Goal: Check status: Check status

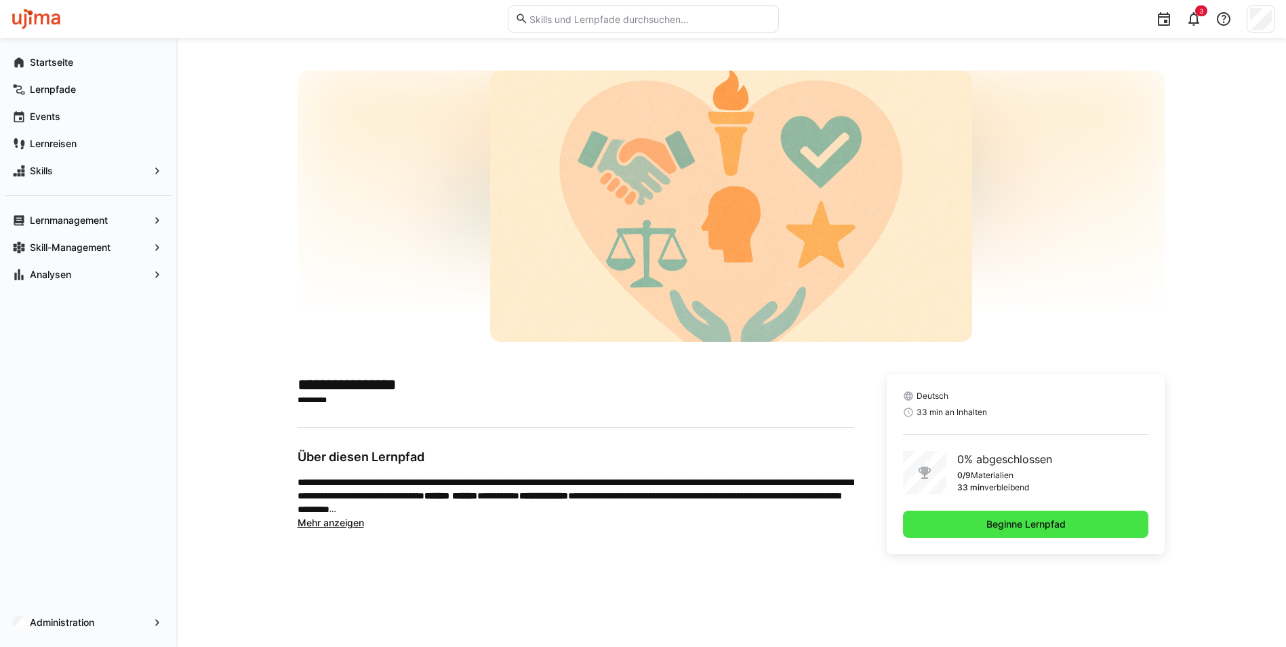
click at [980, 525] on span "Beginne Lernpfad" at bounding box center [1026, 524] width 246 height 27
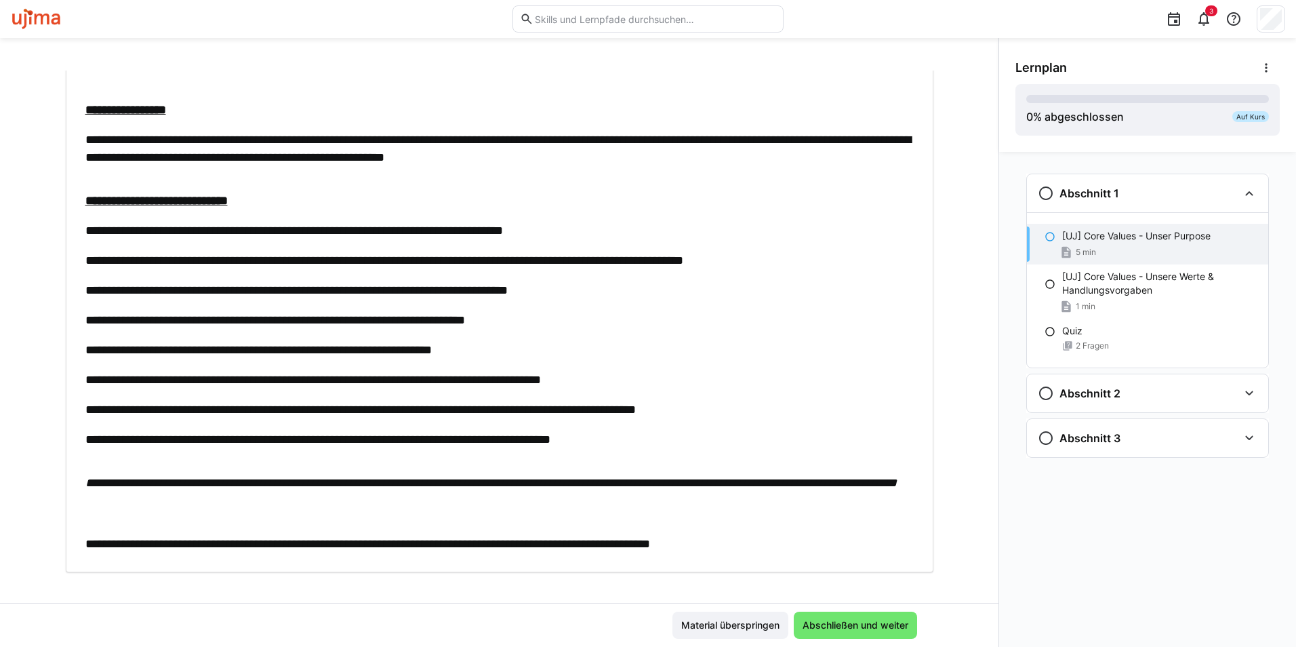
scroll to position [168, 0]
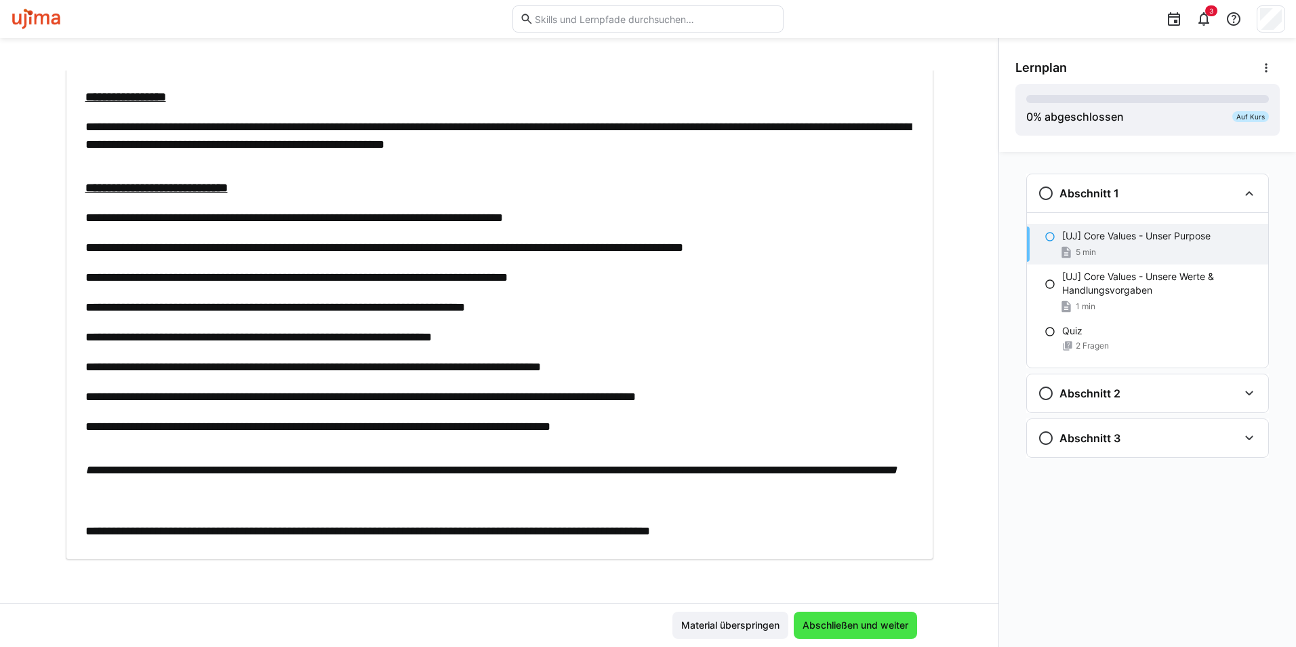
click at [864, 622] on span "Abschließen und weiter" at bounding box center [856, 625] width 110 height 14
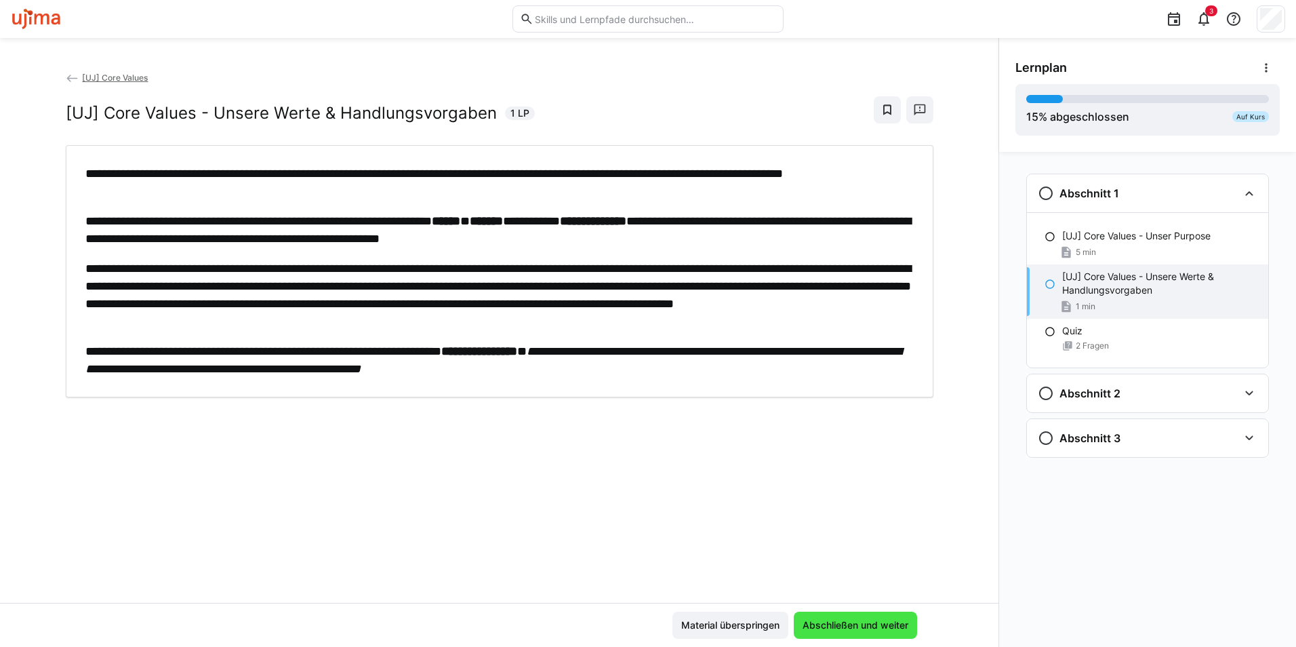
scroll to position [0, 0]
click at [864, 622] on span "Abschließen und weiter" at bounding box center [856, 625] width 110 height 14
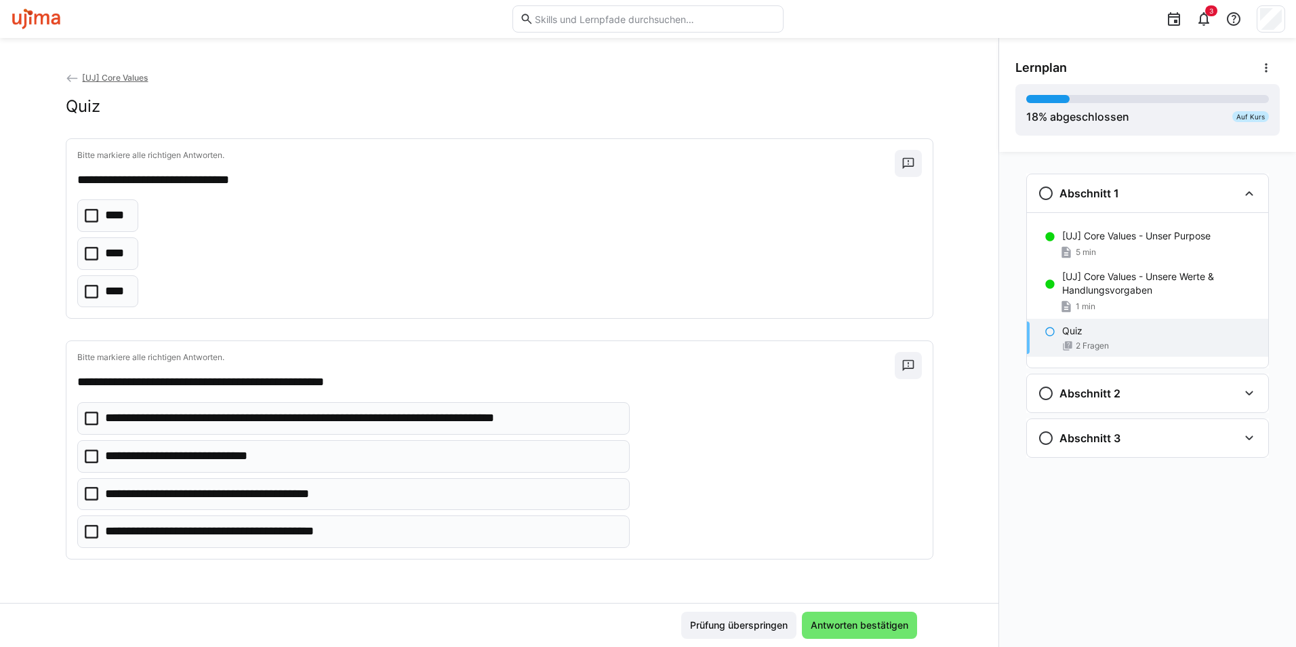
click at [109, 250] on p "****" at bounding box center [116, 254] width 22 height 18
click at [595, 416] on p "**********" at bounding box center [362, 419] width 515 height 18
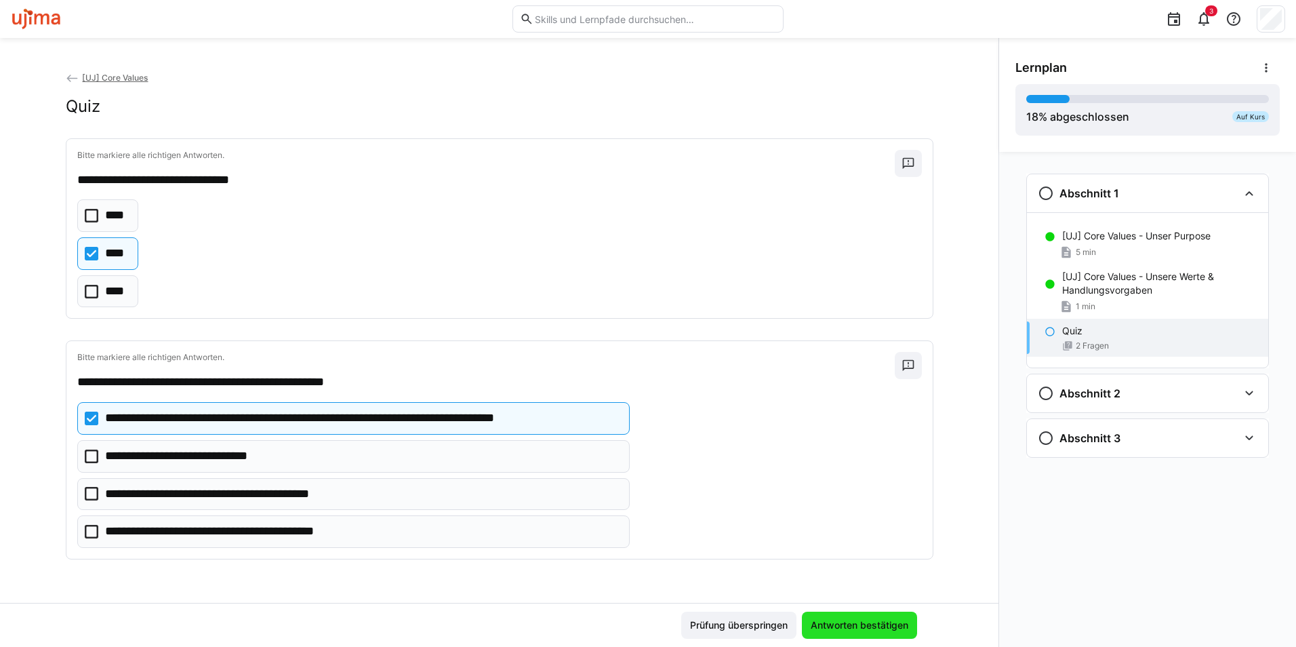
click at [877, 619] on span "Antworten bestätigen" at bounding box center [860, 625] width 102 height 14
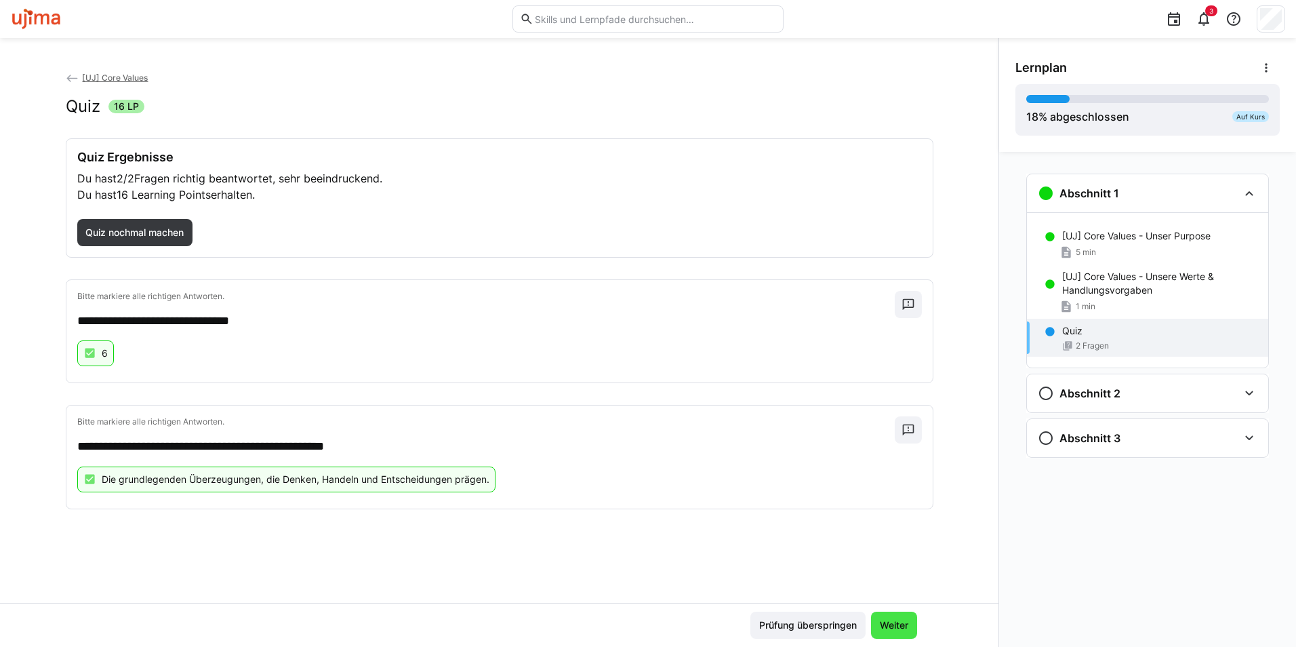
click at [901, 630] on span "Weiter" at bounding box center [894, 625] width 33 height 14
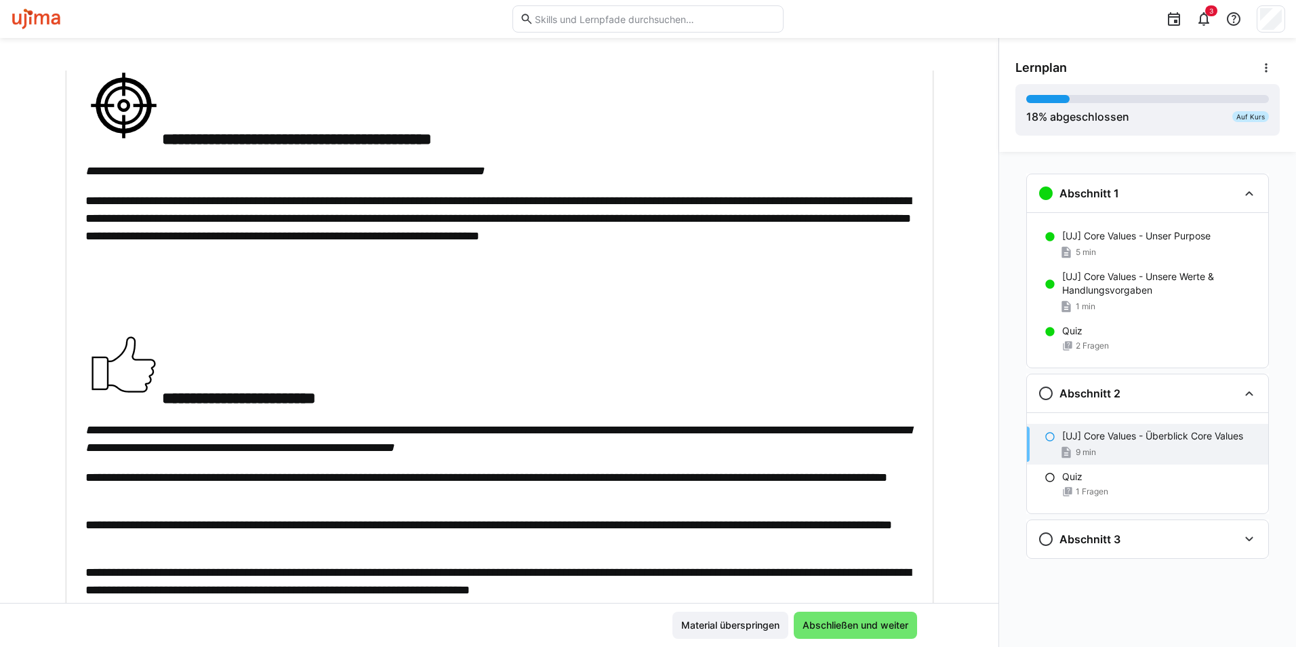
scroll to position [1319, 0]
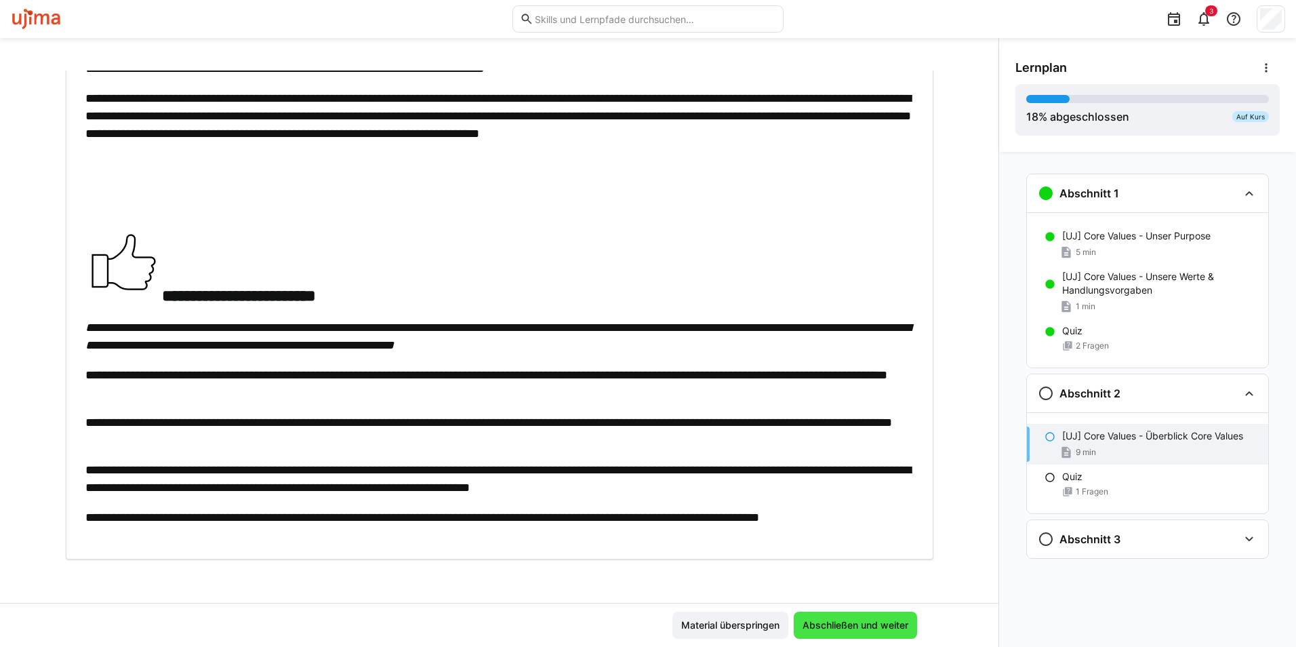
click at [829, 624] on span "Abschließen und weiter" at bounding box center [856, 625] width 110 height 14
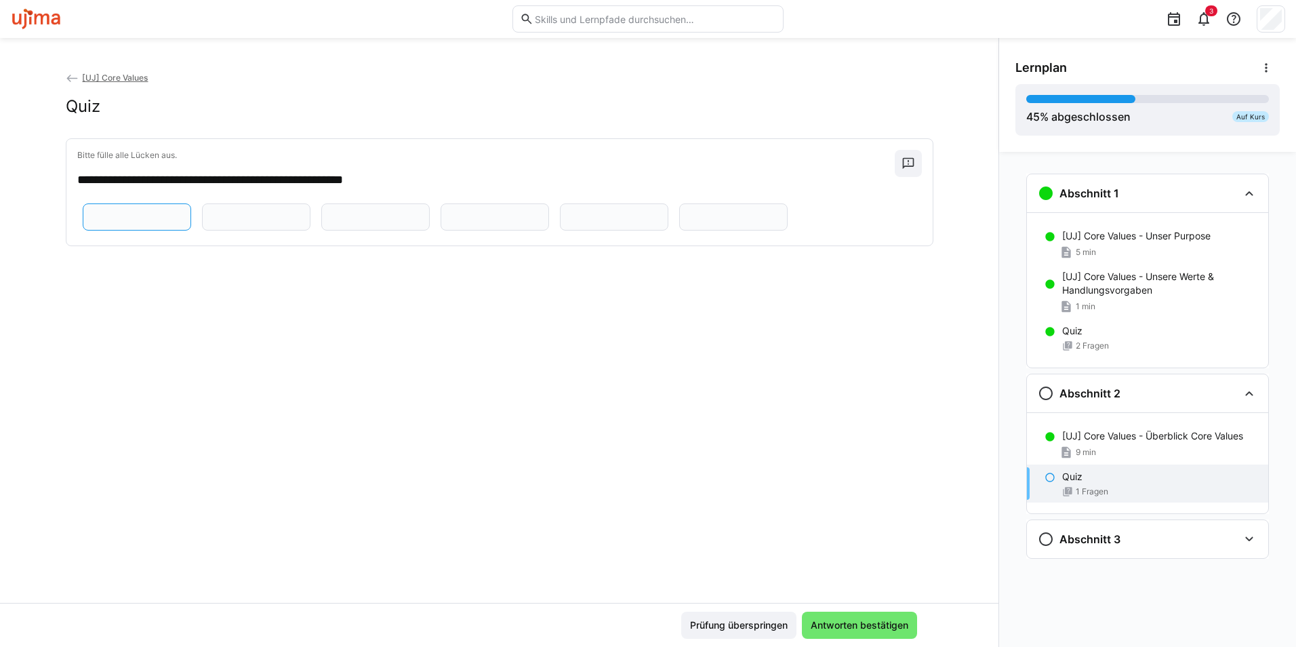
click at [120, 223] on input "text" at bounding box center [137, 217] width 94 height 12
type input "***"
type input "******"
type input "****"
type input "**********"
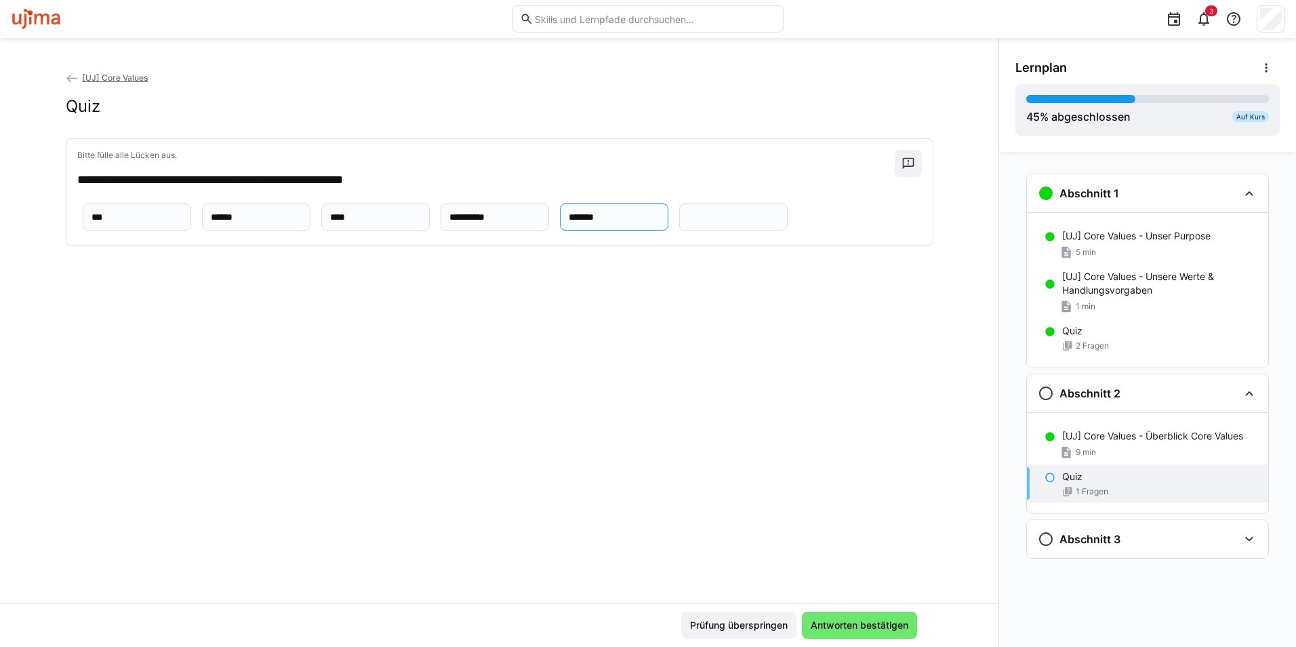
type input "*******"
click at [883, 627] on span "Antworten bestätigen" at bounding box center [860, 625] width 102 height 14
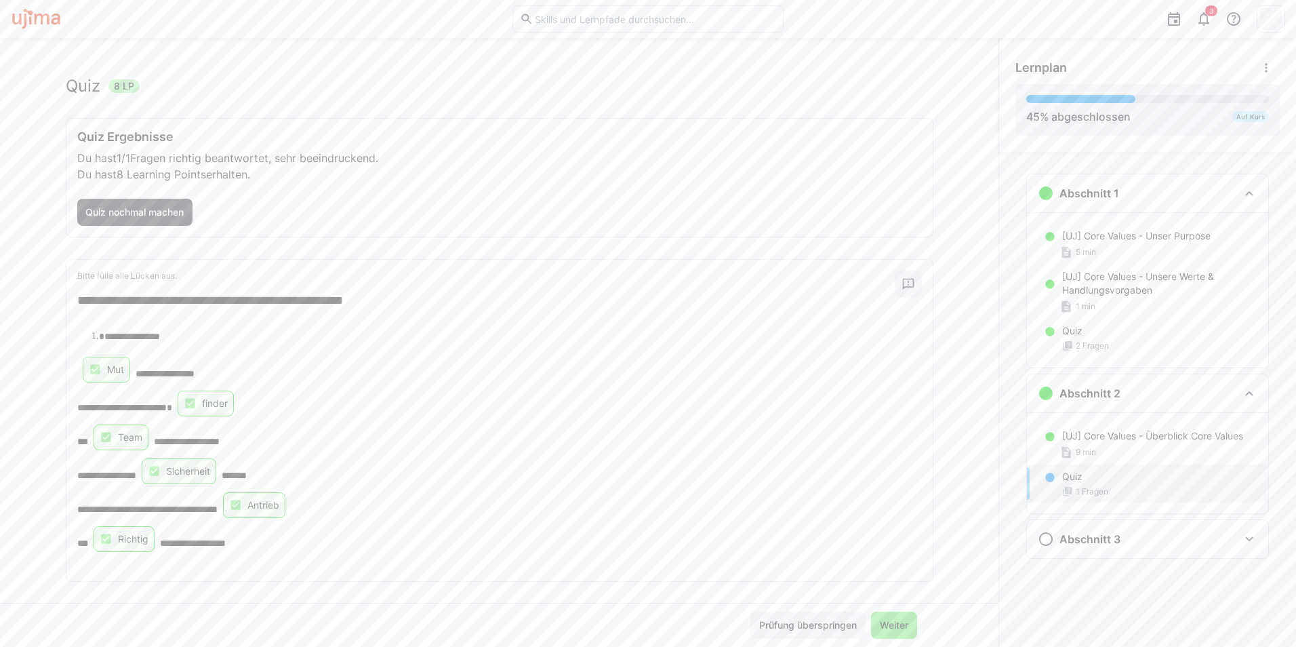
scroll to position [31, 0]
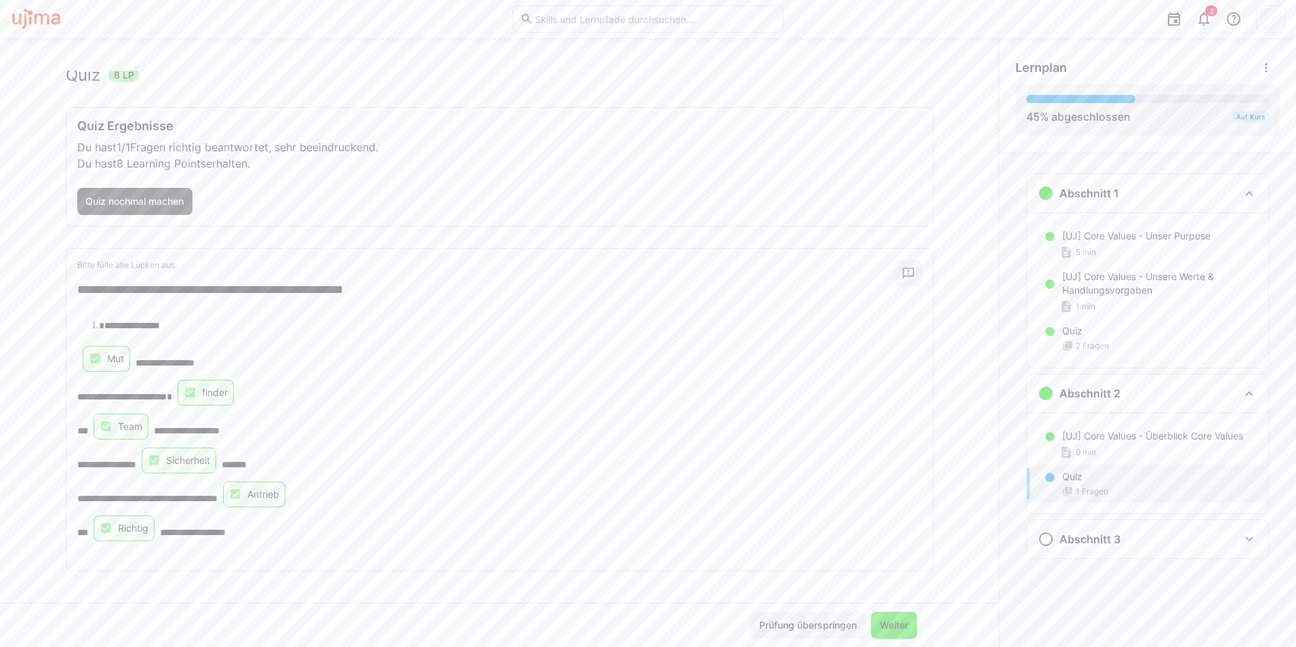
click at [887, 621] on span "Weiter" at bounding box center [894, 625] width 33 height 14
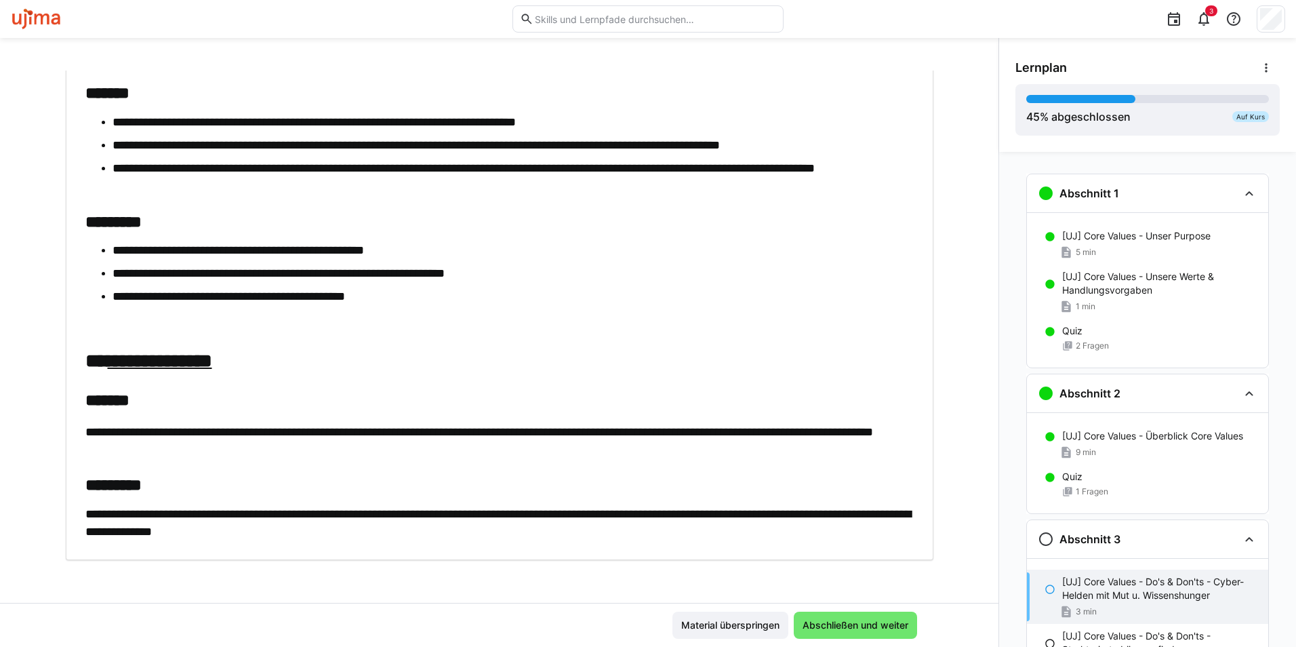
scroll to position [534, 0]
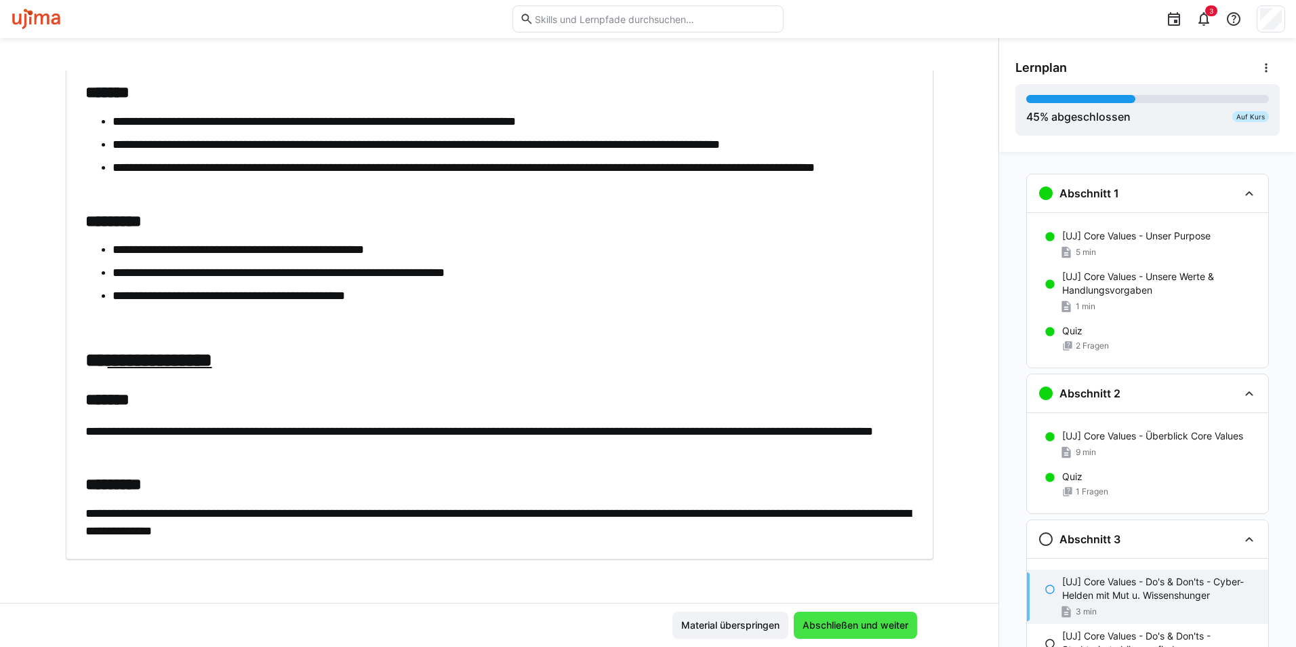
click at [871, 620] on span "Abschließen und weiter" at bounding box center [856, 625] width 110 height 14
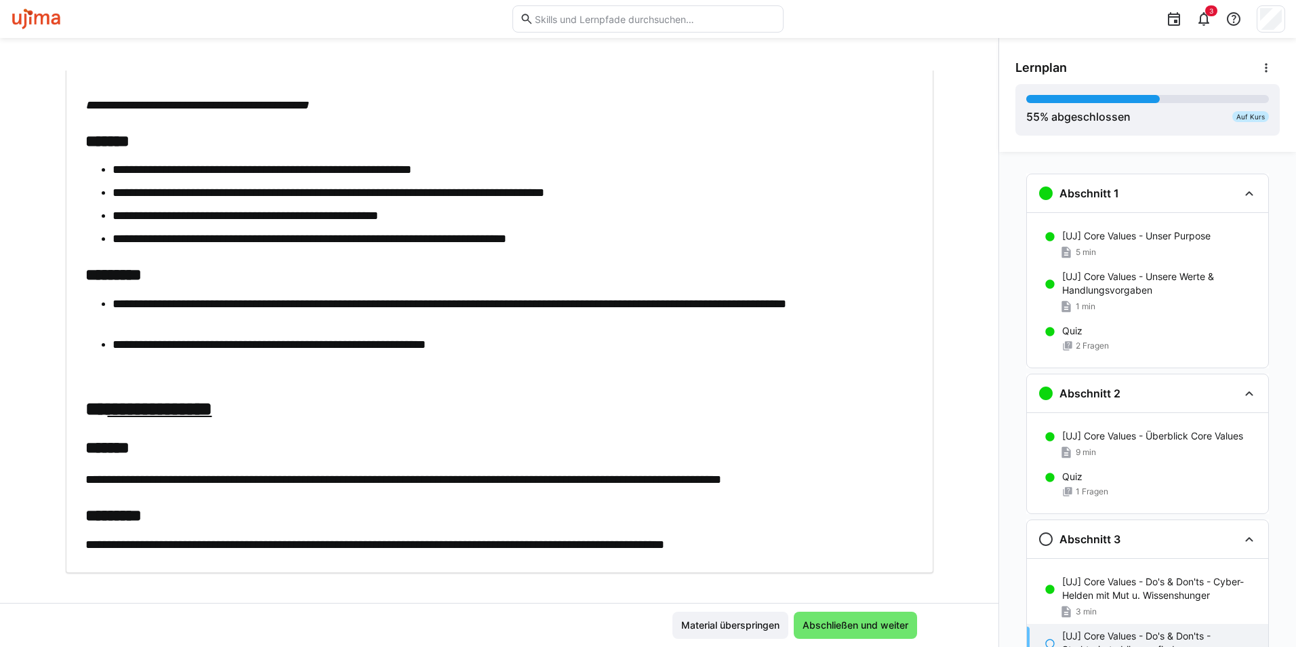
scroll to position [791, 0]
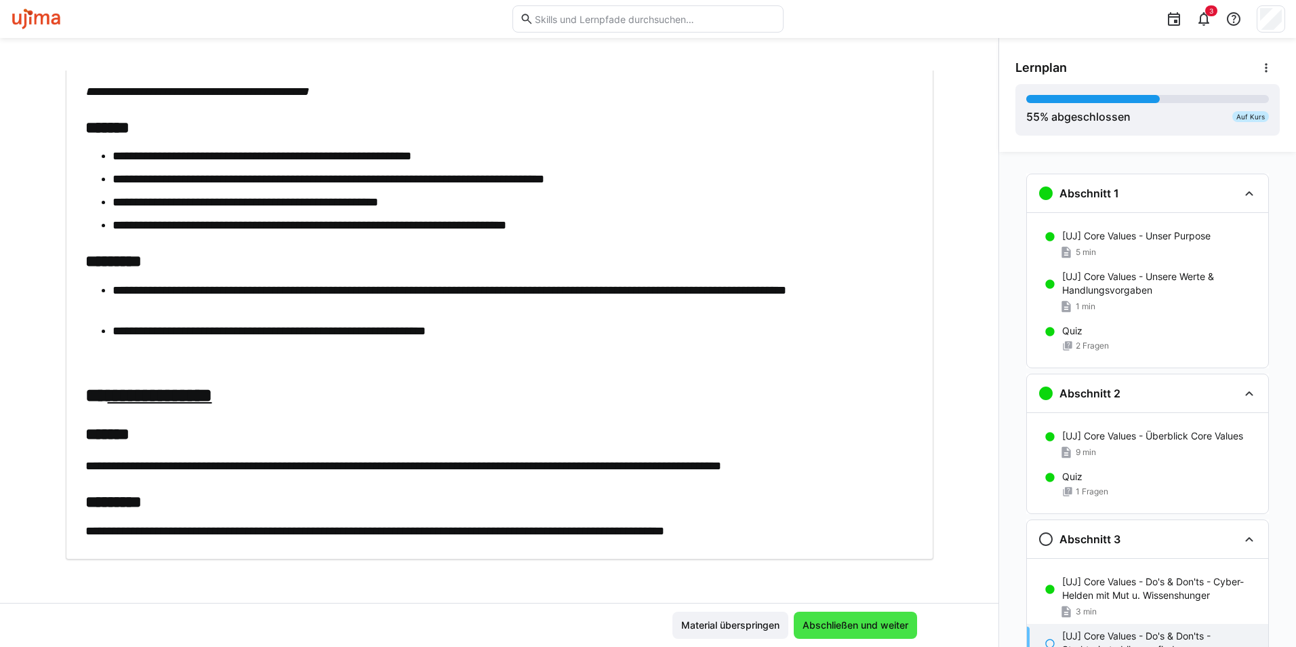
click at [812, 624] on span "Abschließen und weiter" at bounding box center [856, 625] width 110 height 14
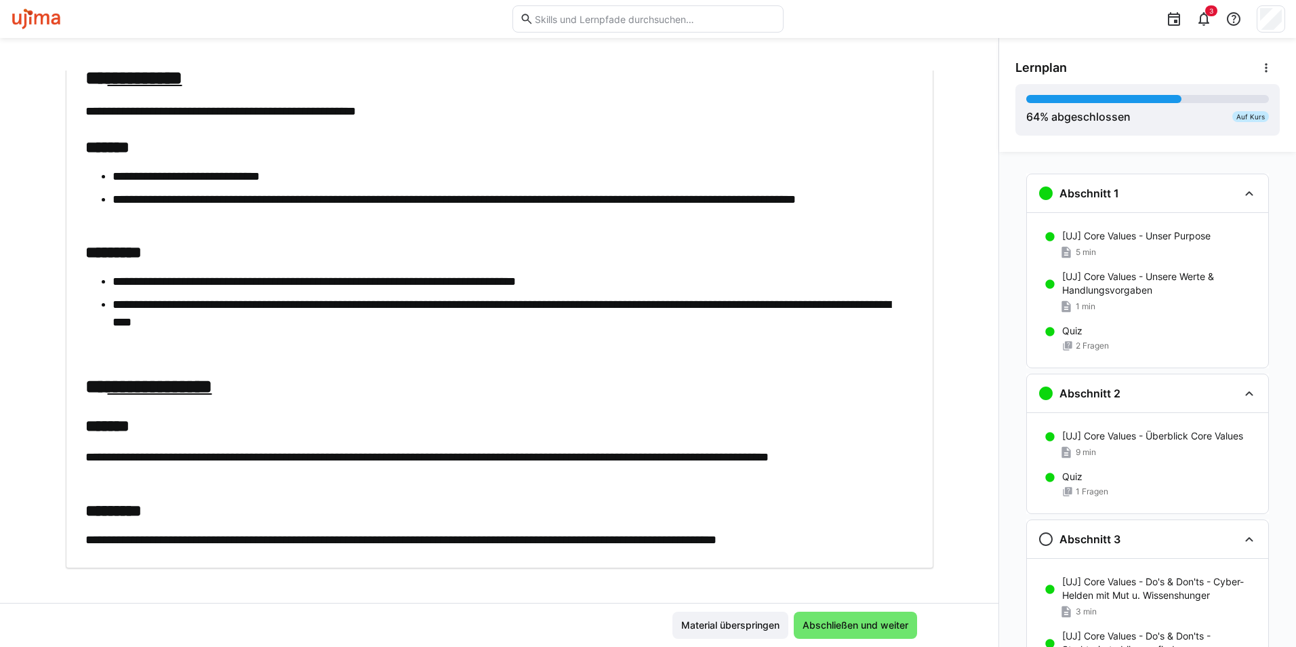
scroll to position [488, 0]
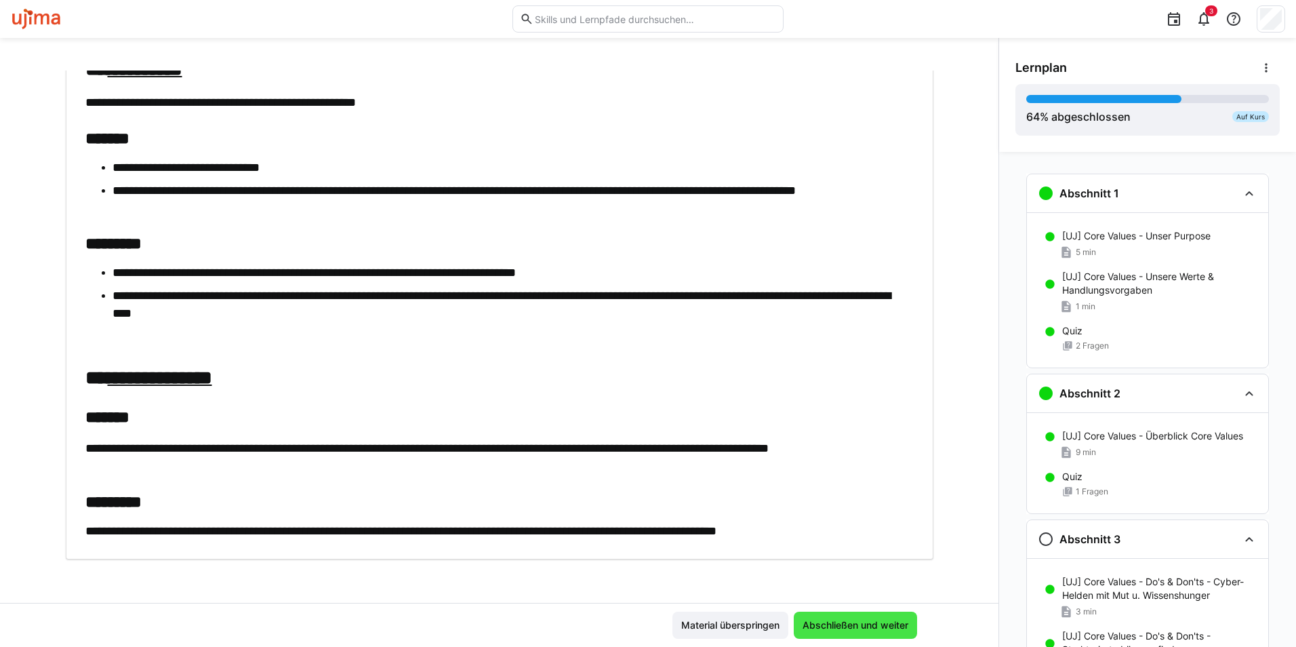
click at [868, 620] on span "Abschließen und weiter" at bounding box center [856, 625] width 110 height 14
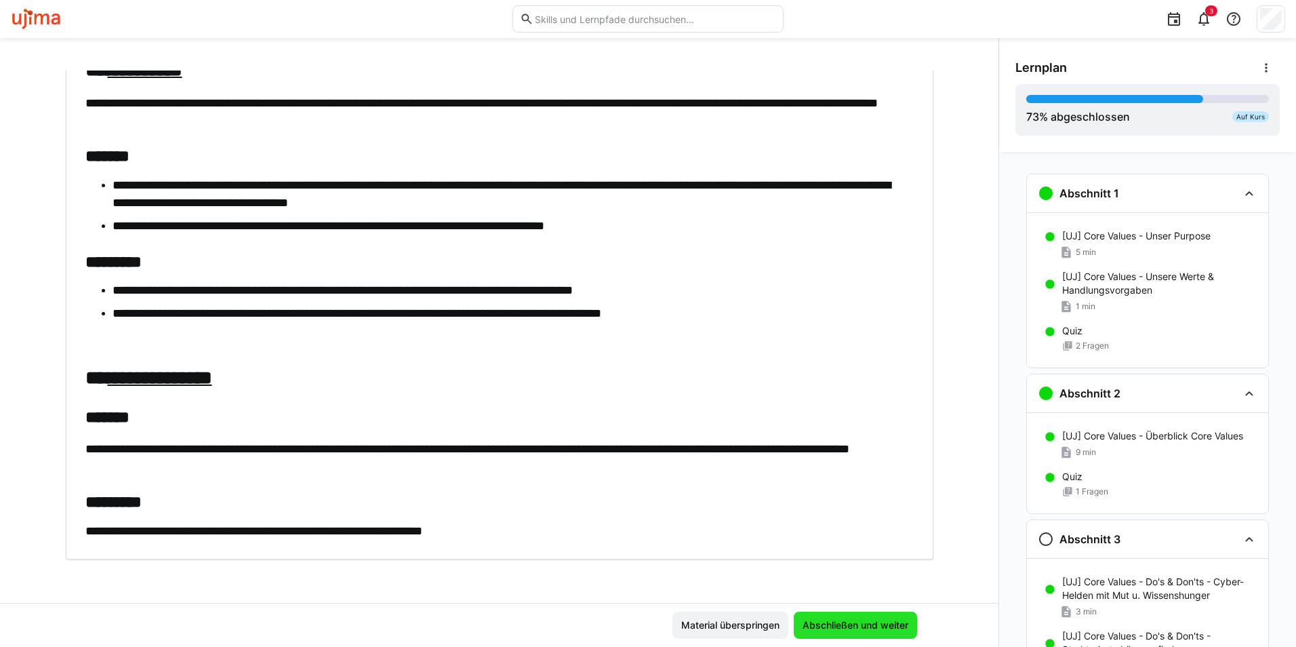
click at [888, 629] on span "Abschließen und weiter" at bounding box center [856, 625] width 110 height 14
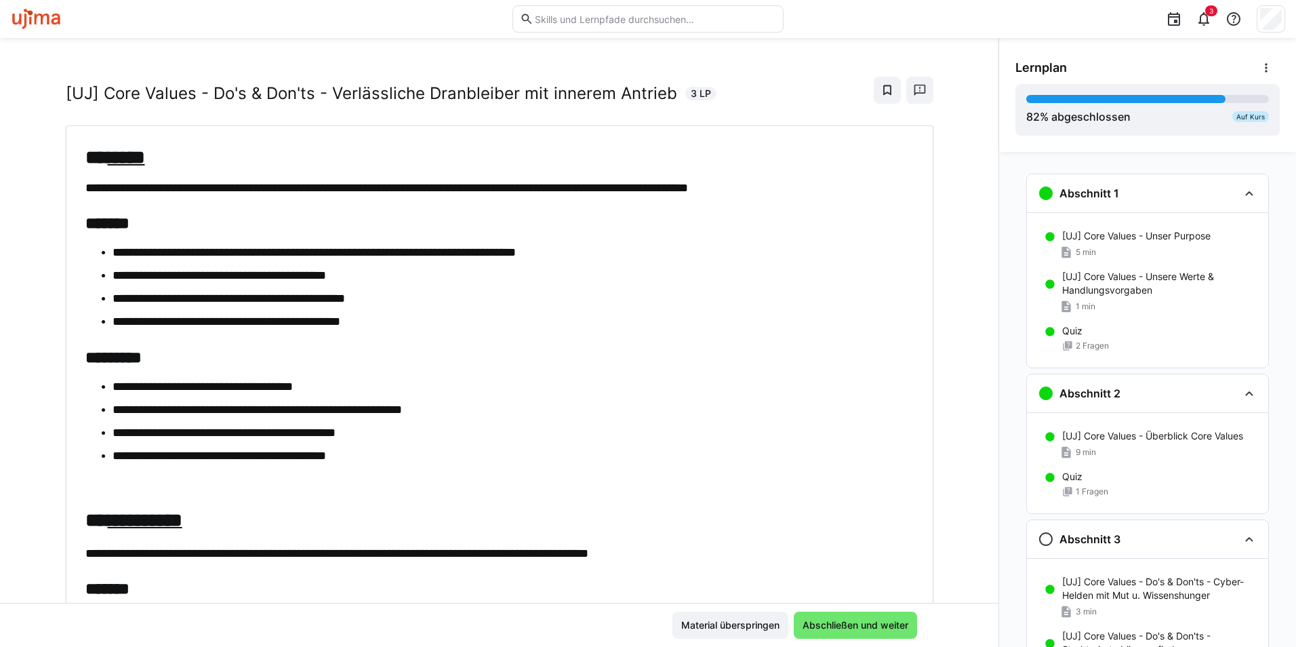
scroll to position [0, 0]
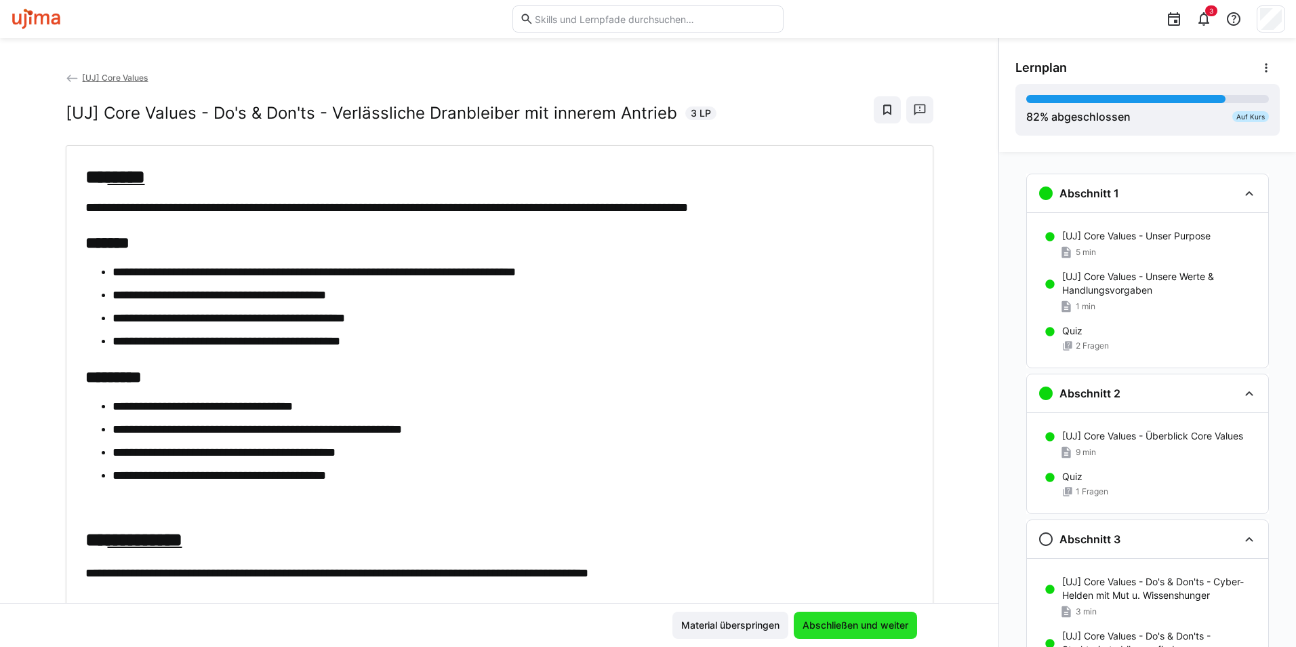
click at [846, 619] on span "Abschließen und weiter" at bounding box center [856, 625] width 110 height 14
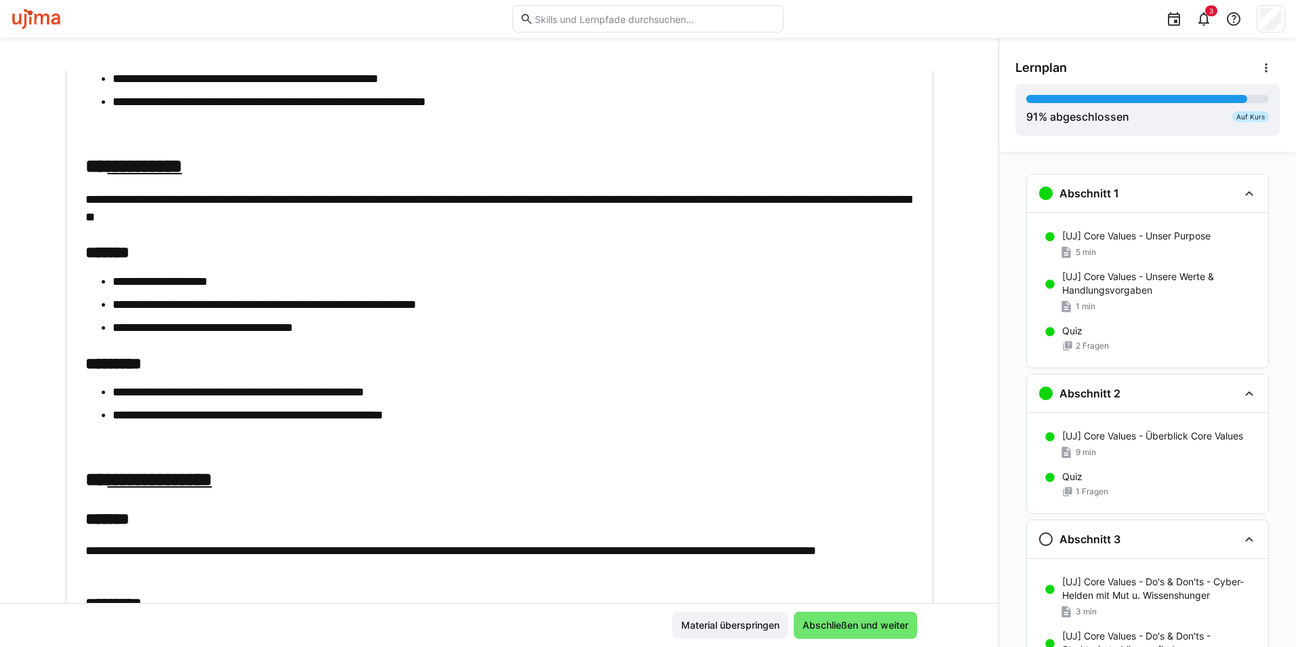
scroll to position [493, 0]
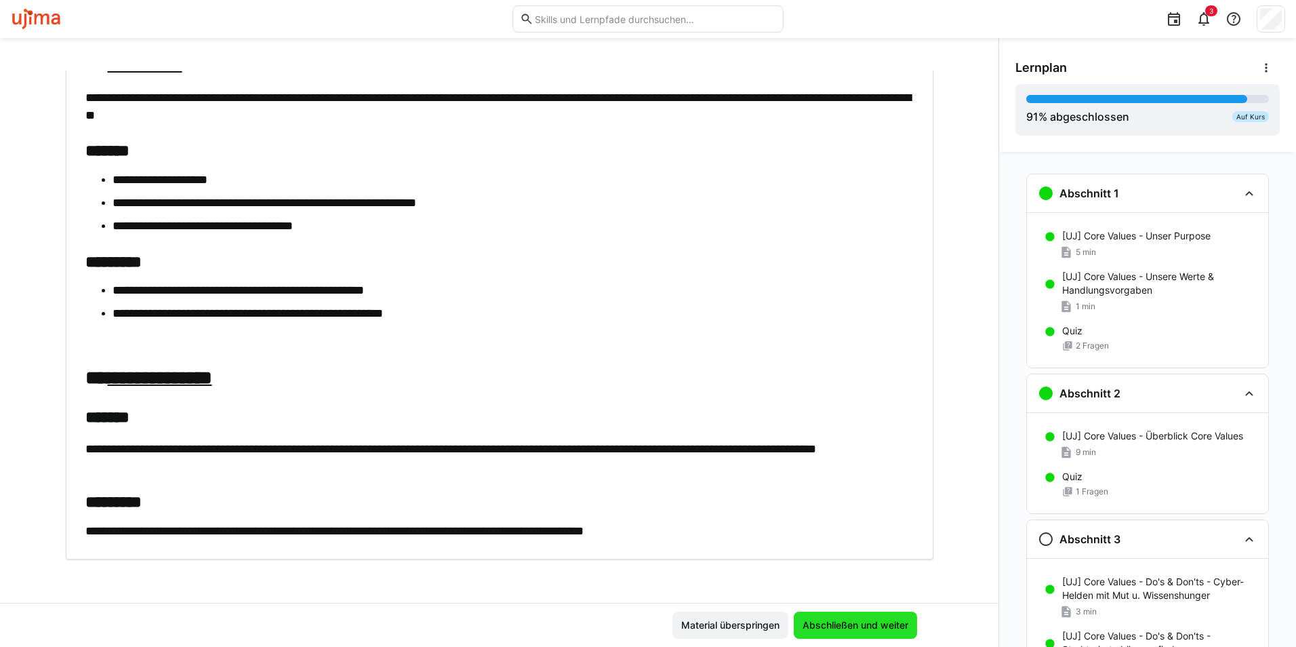
click at [840, 624] on span "Abschließen und weiter" at bounding box center [856, 625] width 110 height 14
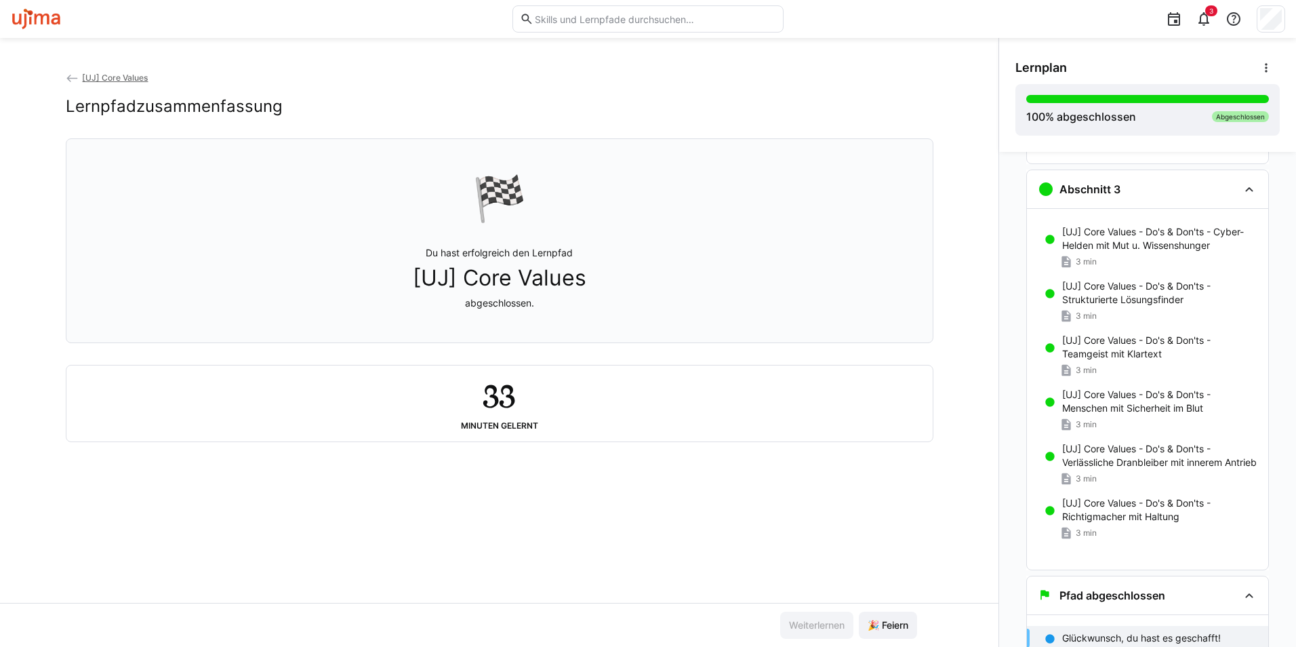
scroll to position [361, 0]
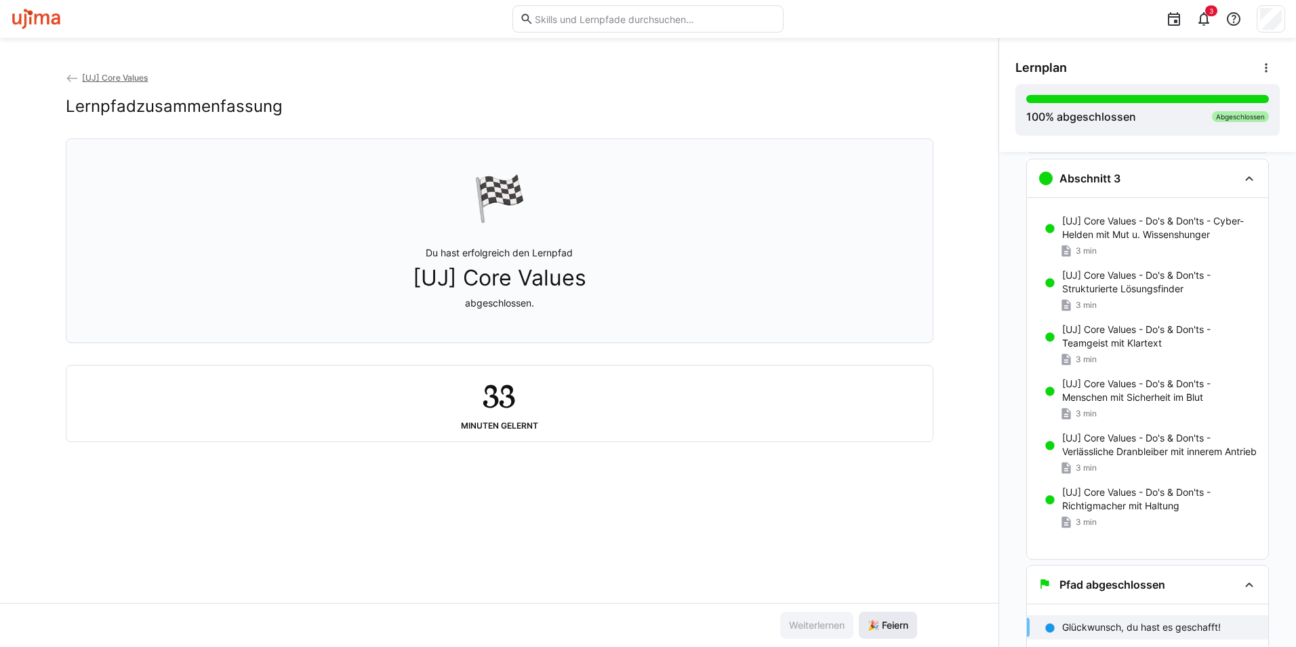
click at [894, 620] on span "🎉 Feiern" at bounding box center [888, 625] width 45 height 14
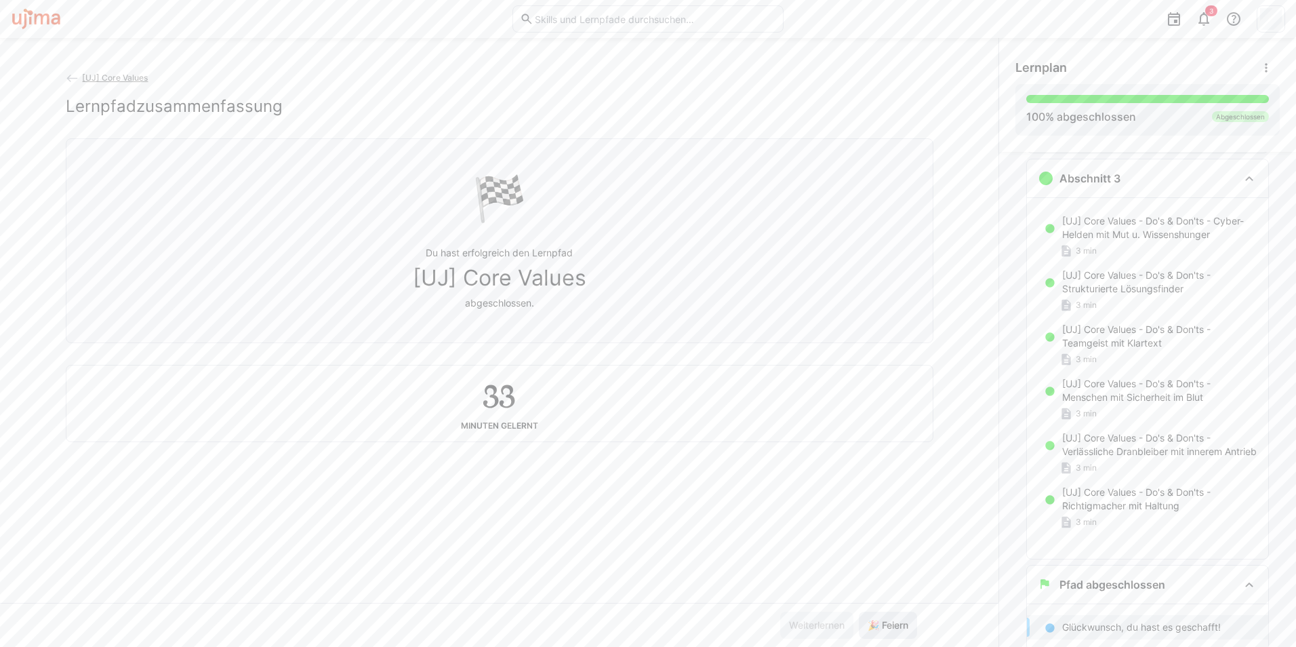
click at [888, 620] on span "🎉 Feiern" at bounding box center [888, 625] width 45 height 14
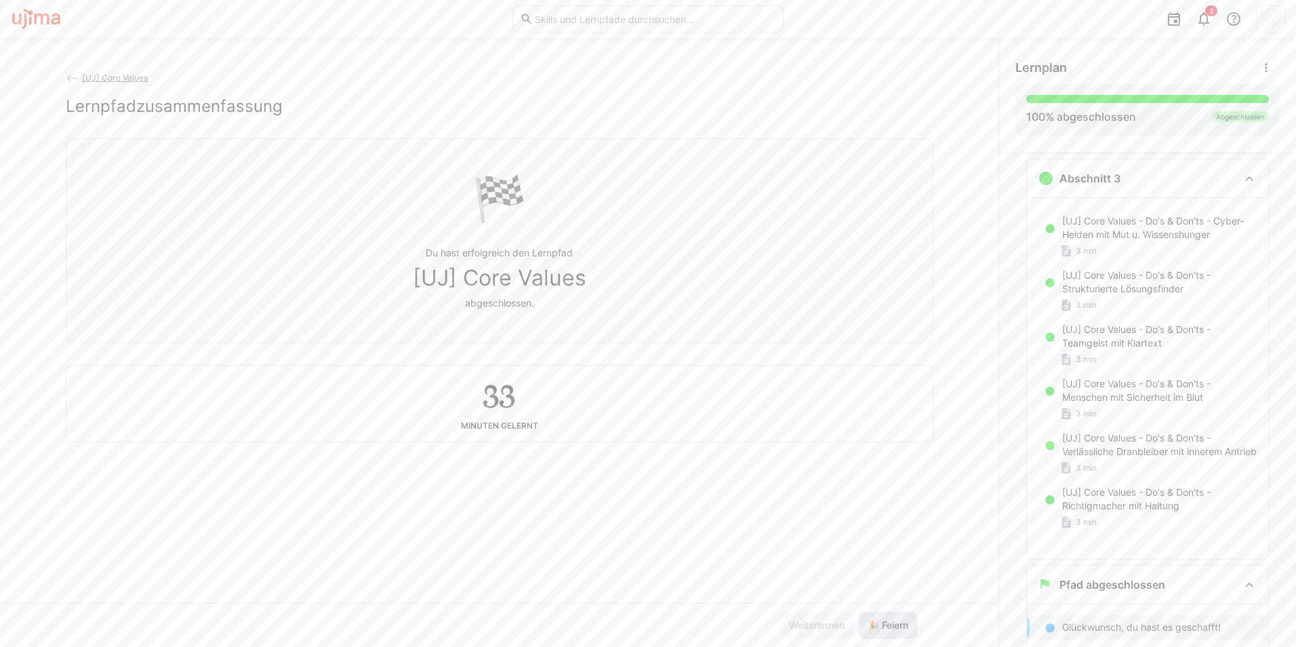
click at [888, 620] on span "🎉 Feiern" at bounding box center [888, 625] width 45 height 14
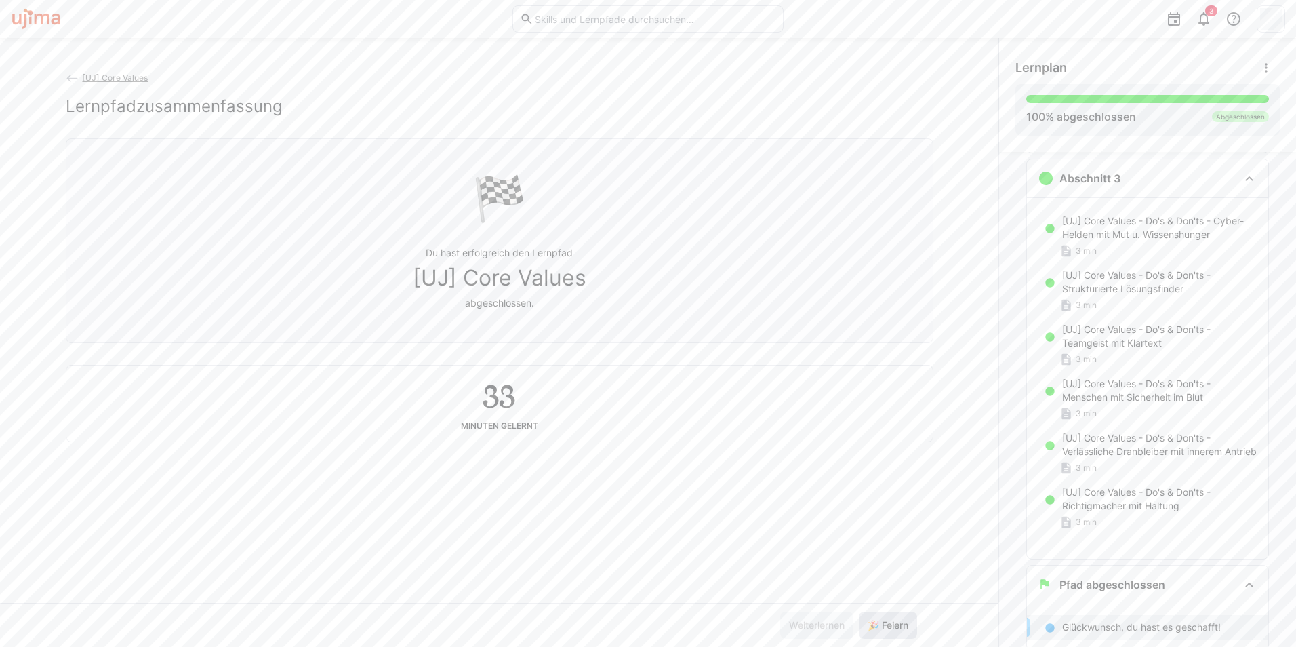
click at [888, 620] on span "🎉 Feiern" at bounding box center [888, 625] width 45 height 14
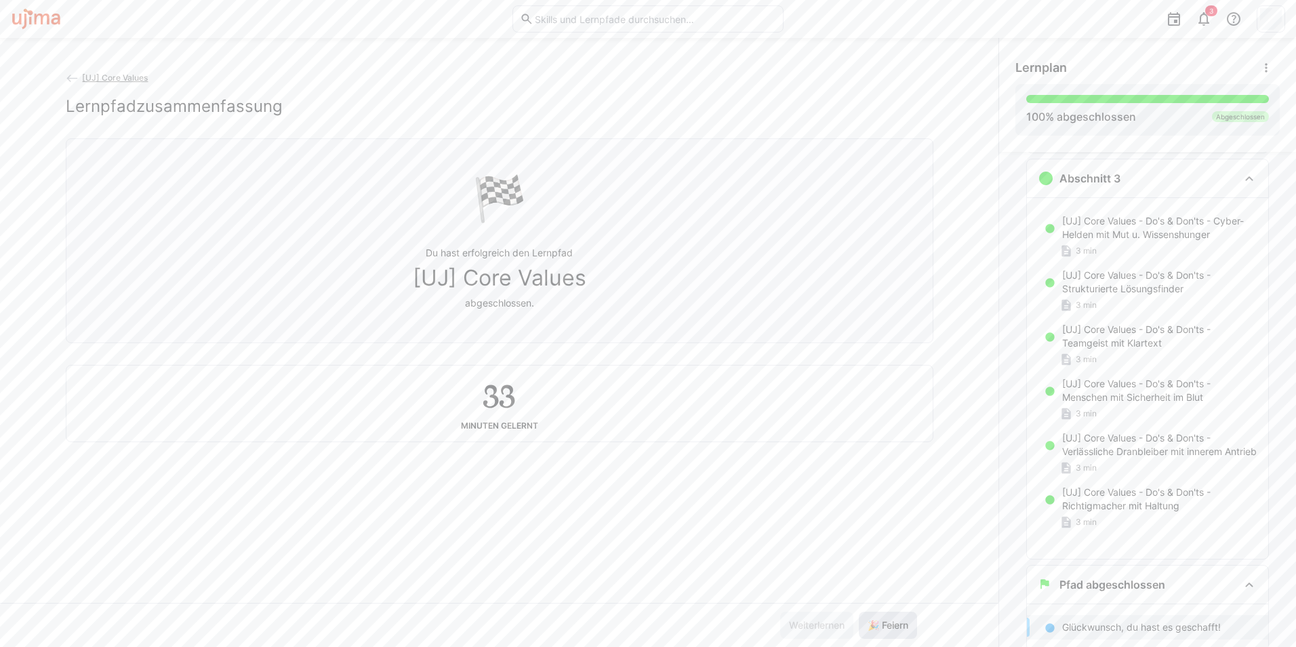
click at [888, 620] on span "🎉 Feiern" at bounding box center [888, 625] width 45 height 14
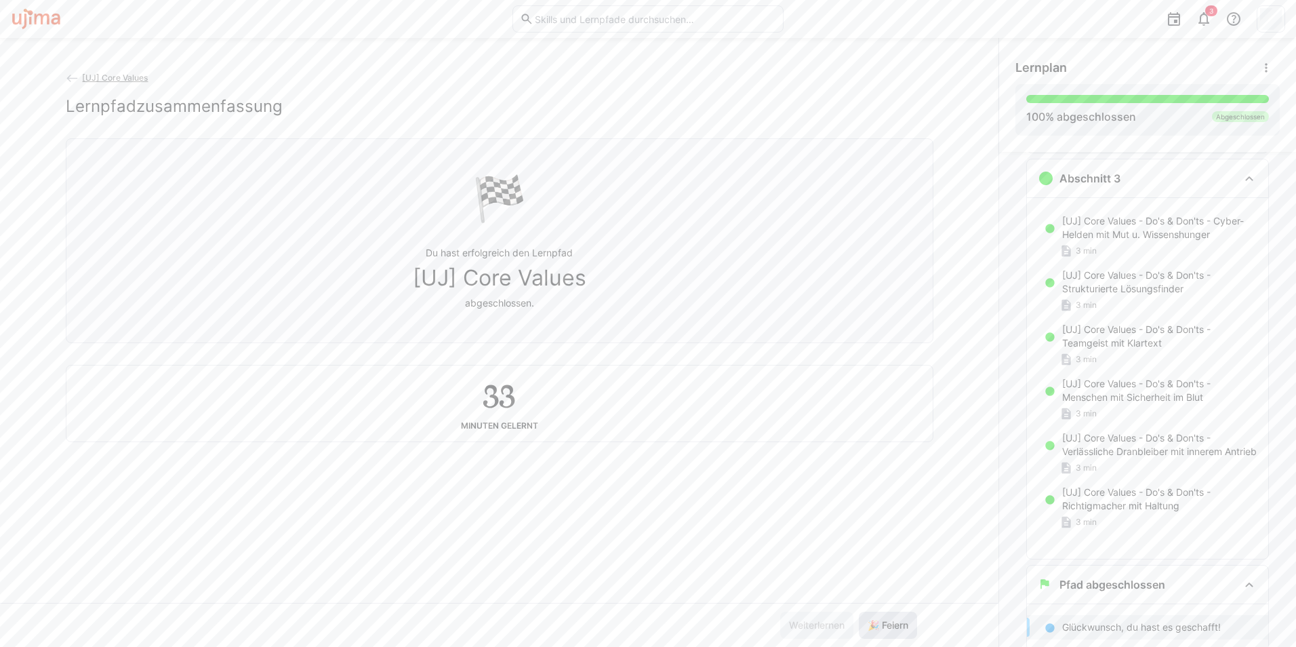
click at [888, 620] on span "🎉 Feiern" at bounding box center [888, 625] width 45 height 14
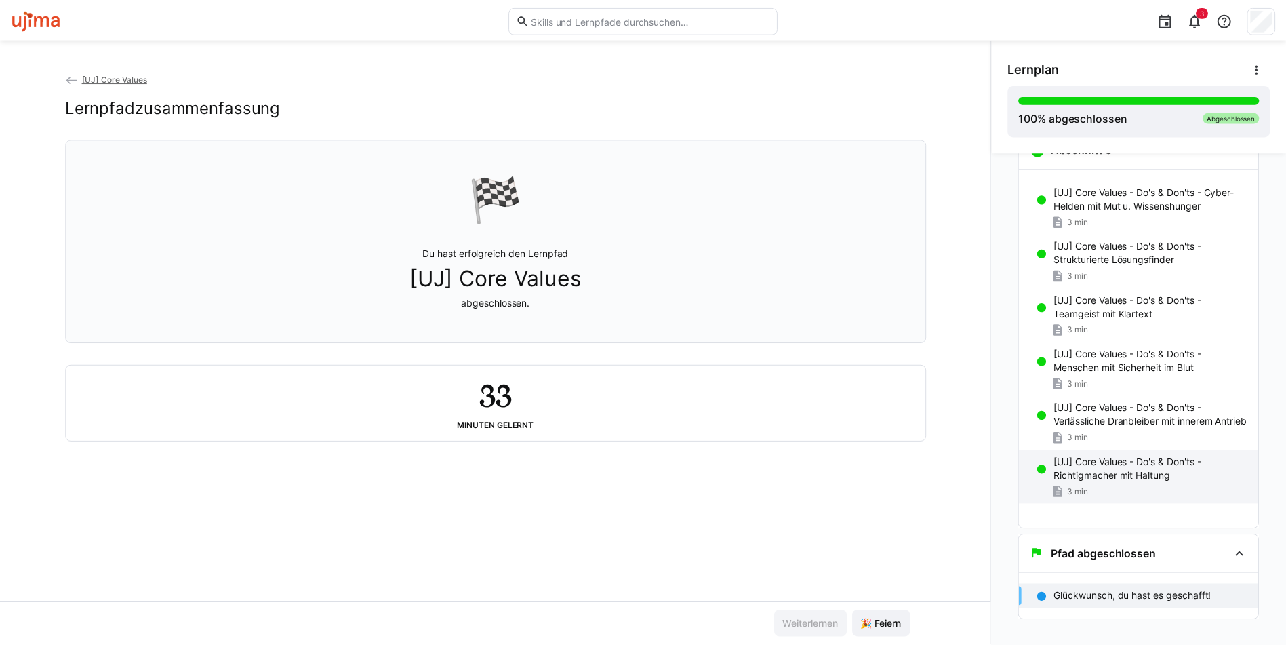
scroll to position [407, 0]
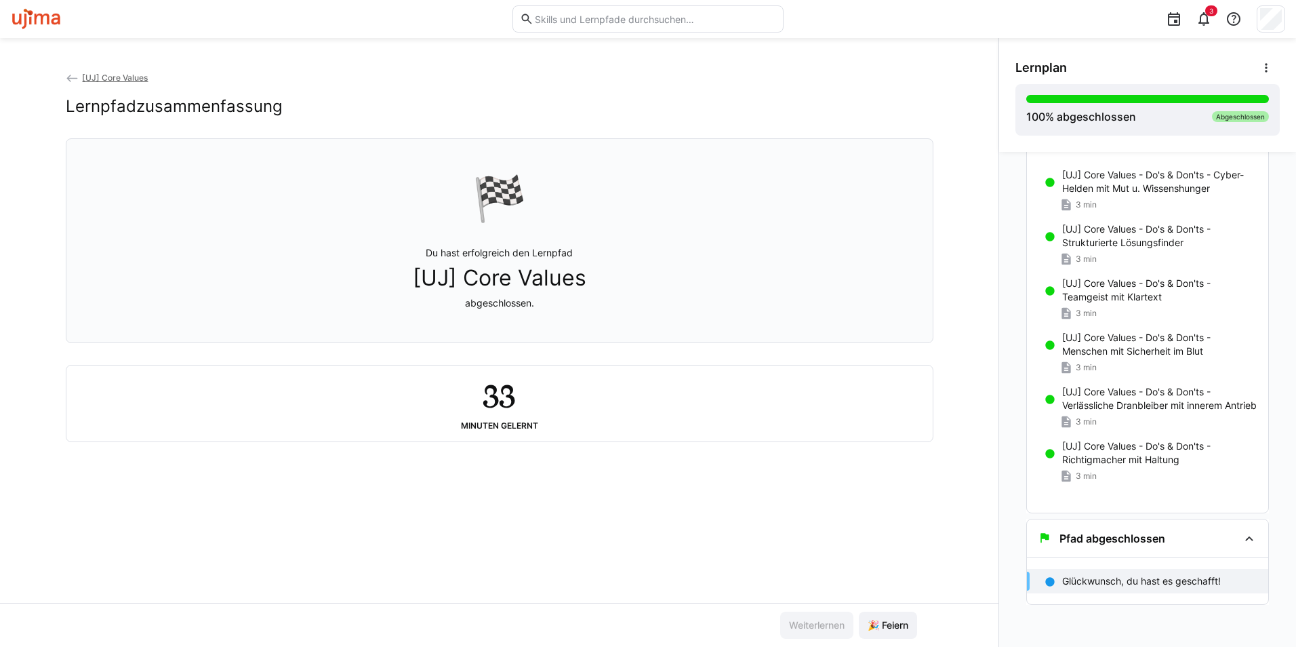
click at [1119, 585] on p "Glückwunsch, du hast es geschafft!" at bounding box center [1141, 581] width 159 height 14
click at [116, 73] on span "[UJ] Core Values" at bounding box center [115, 78] width 66 height 10
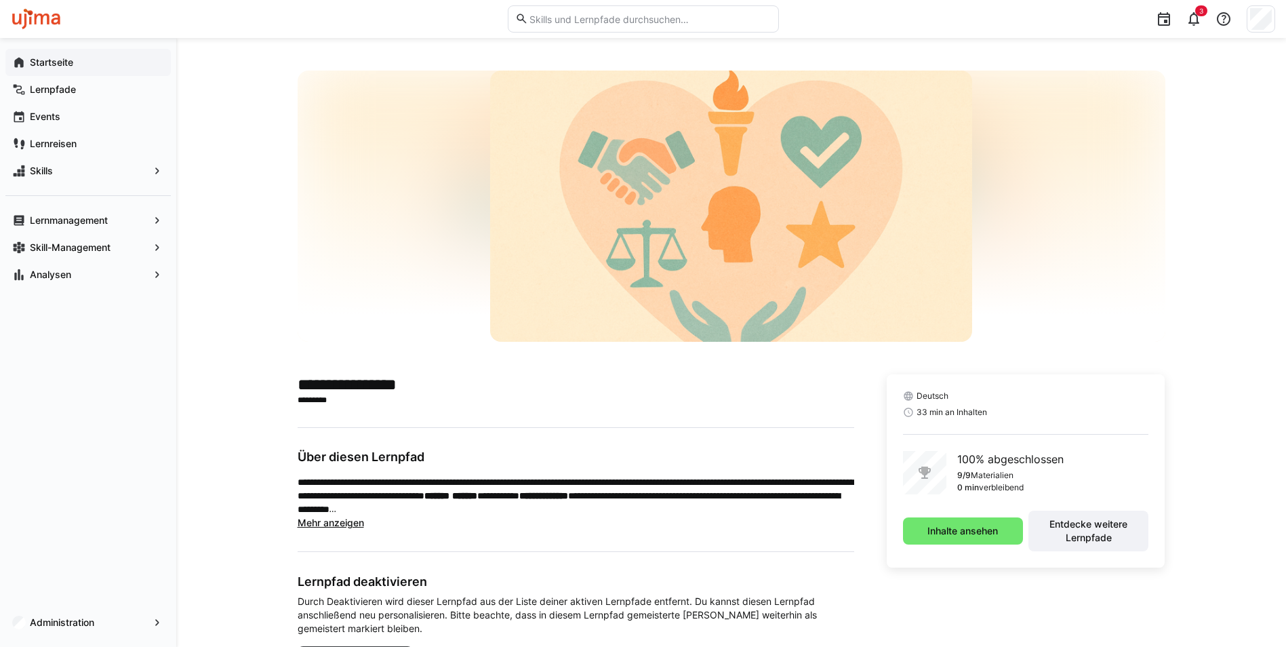
click at [0, 0] on app-navigation-label "Startseite" at bounding box center [0, 0] width 0 height 0
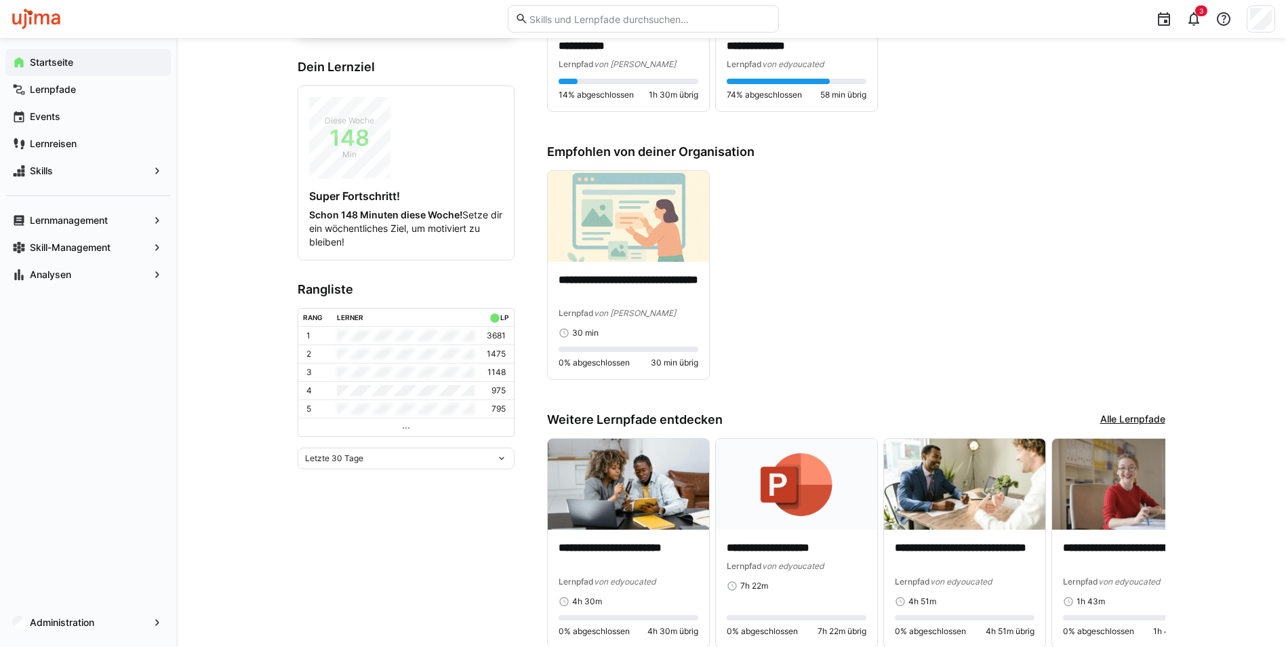
scroll to position [203, 0]
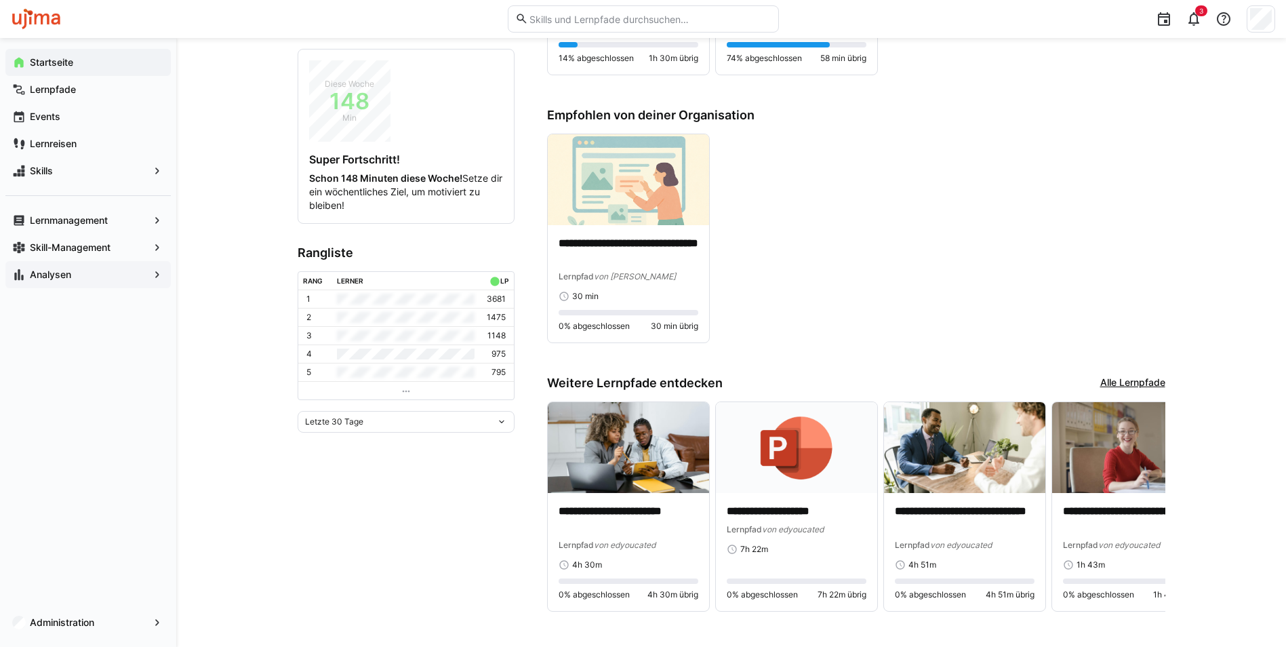
click at [78, 271] on span "Analysen" at bounding box center [88, 275] width 121 height 14
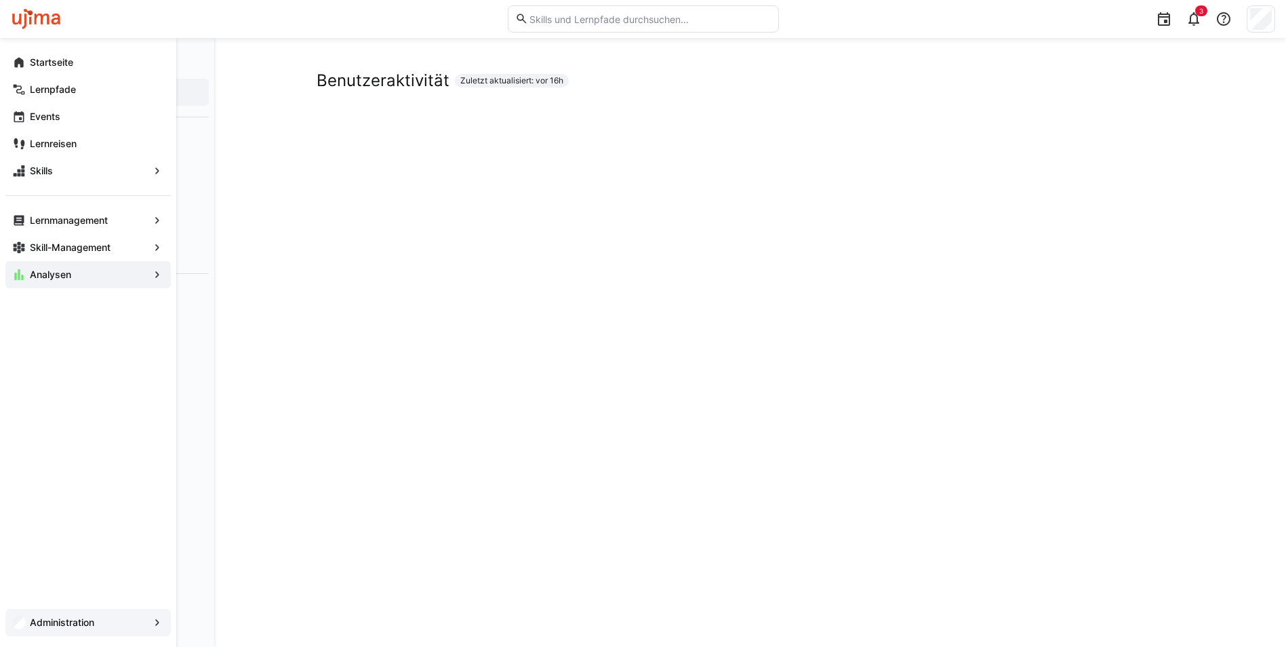
click at [0, 0] on app-navigation-label "Administration" at bounding box center [0, 0] width 0 height 0
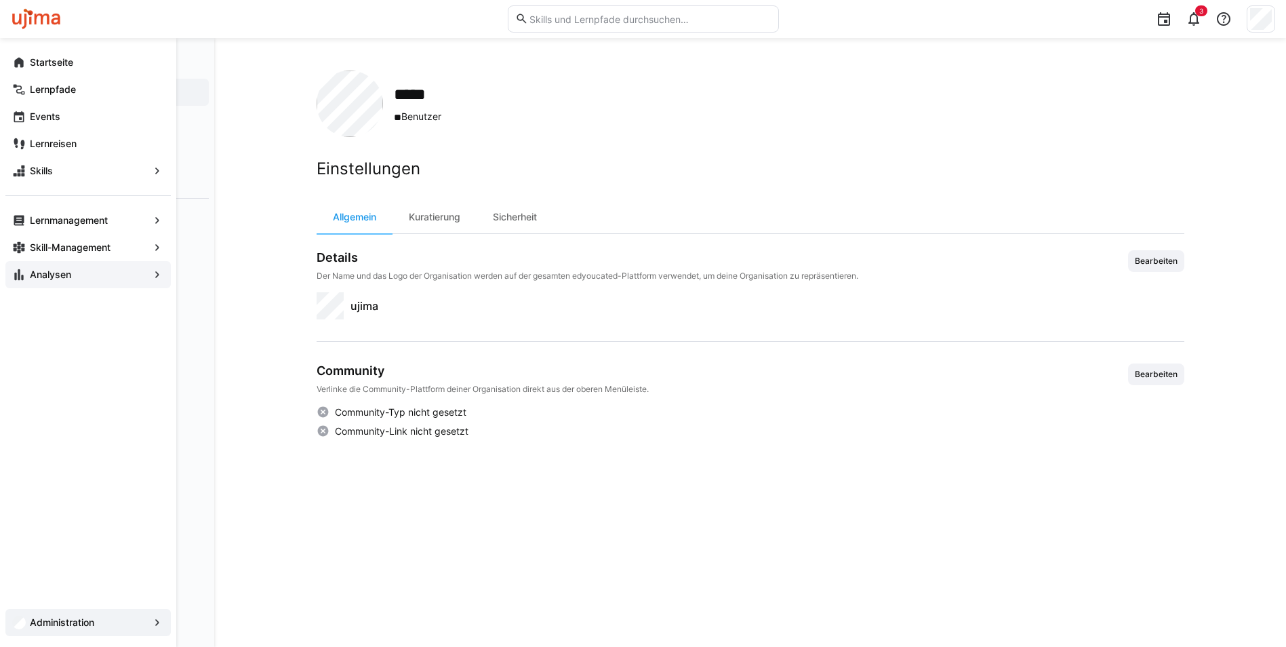
click at [0, 0] on app-navigation-label "Analysen" at bounding box center [0, 0] width 0 height 0
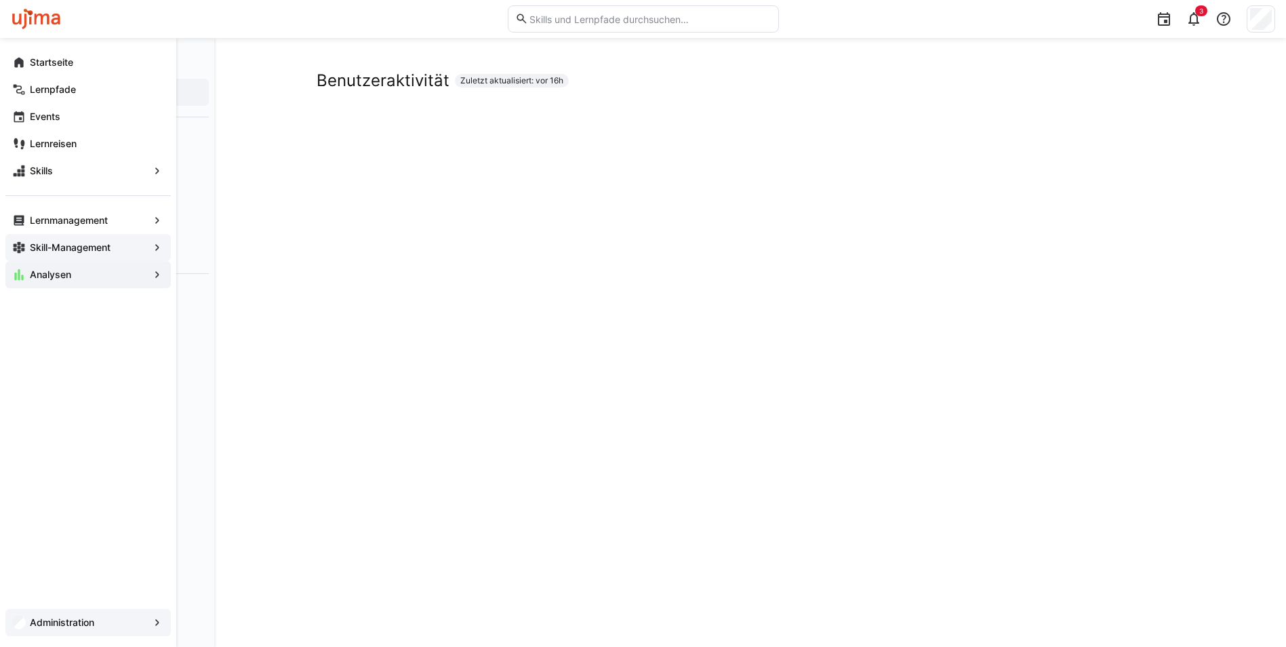
click at [72, 241] on span "Skill-Management" at bounding box center [88, 248] width 121 height 14
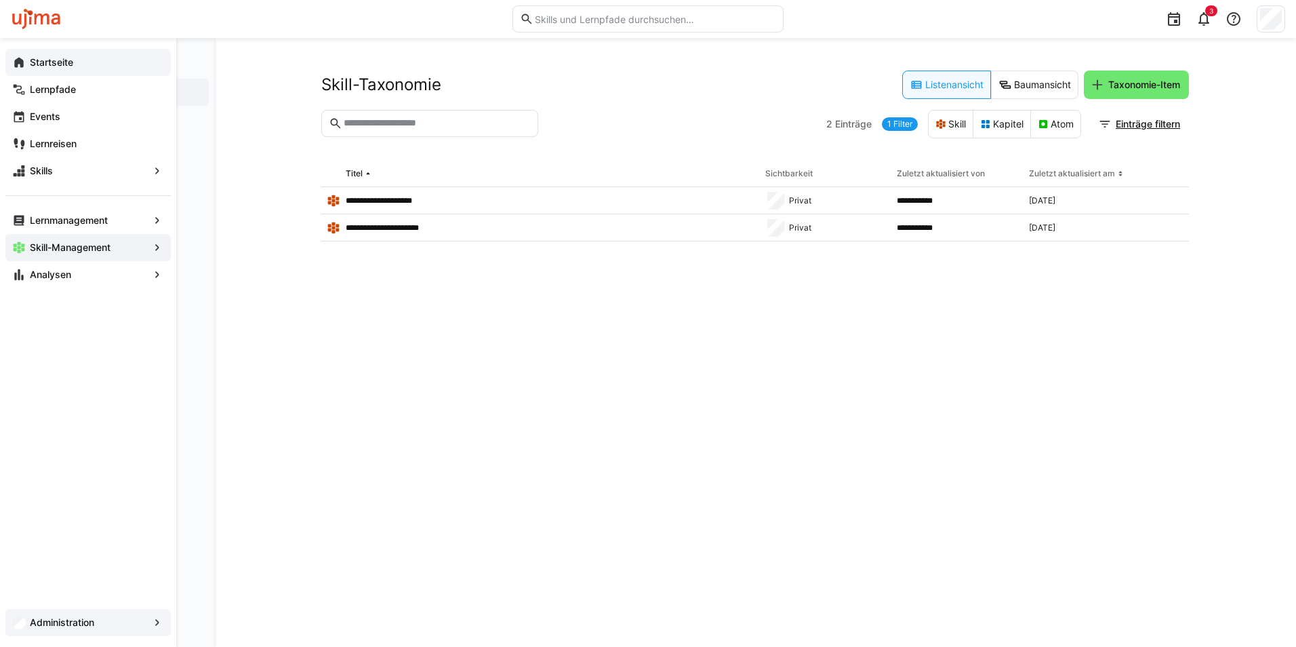
click at [0, 0] on app-navigation-label "Startseite" at bounding box center [0, 0] width 0 height 0
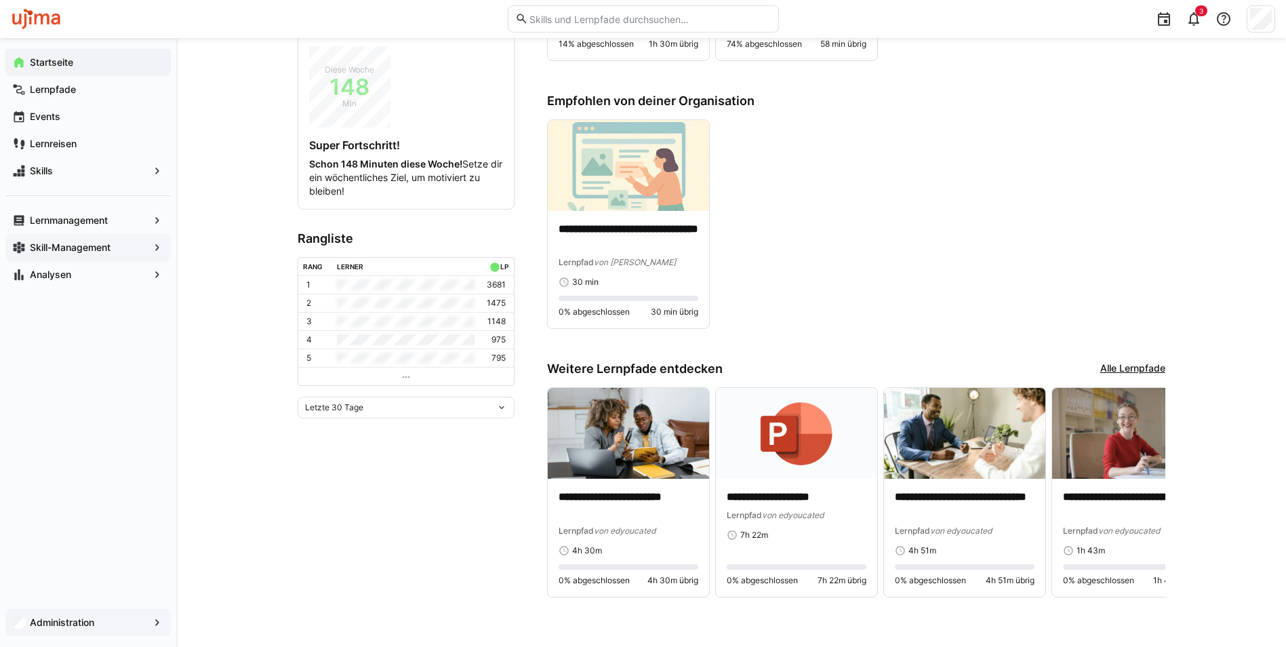
scroll to position [218, 0]
click at [403, 264] on th "Lerner" at bounding box center [406, 266] width 148 height 18
click at [0, 0] on app-navigation-label "Lernpfade" at bounding box center [0, 0] width 0 height 0
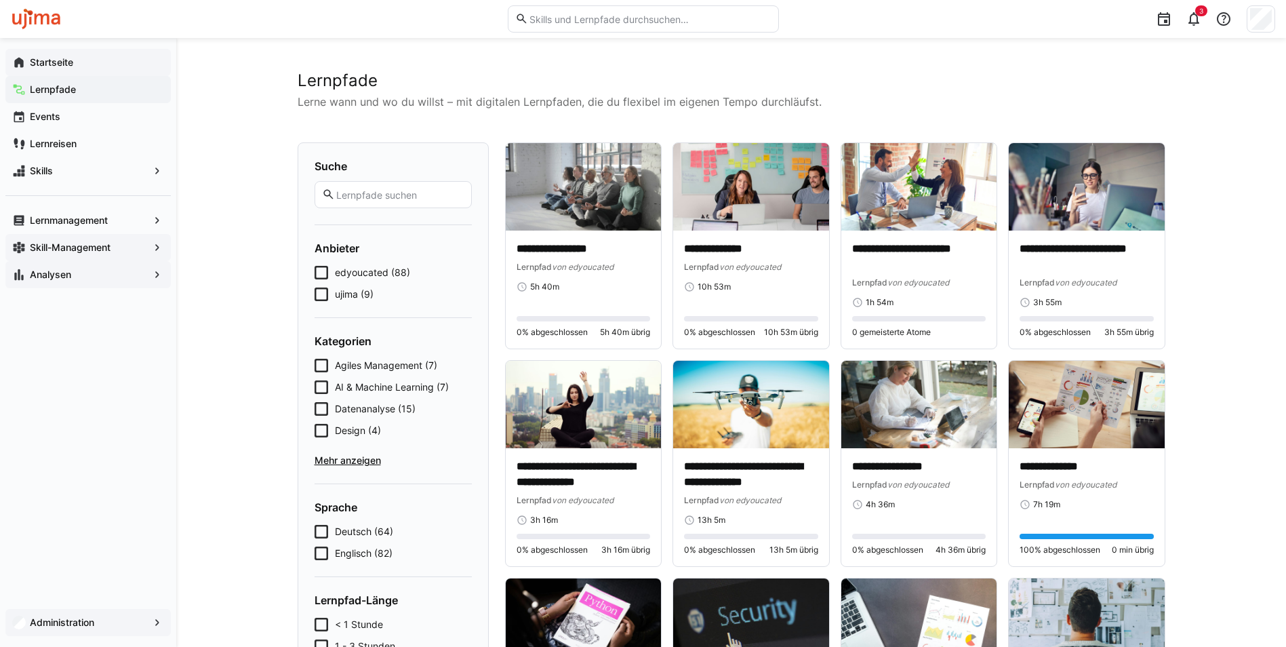
click at [72, 277] on span "Analysen" at bounding box center [88, 275] width 121 height 14
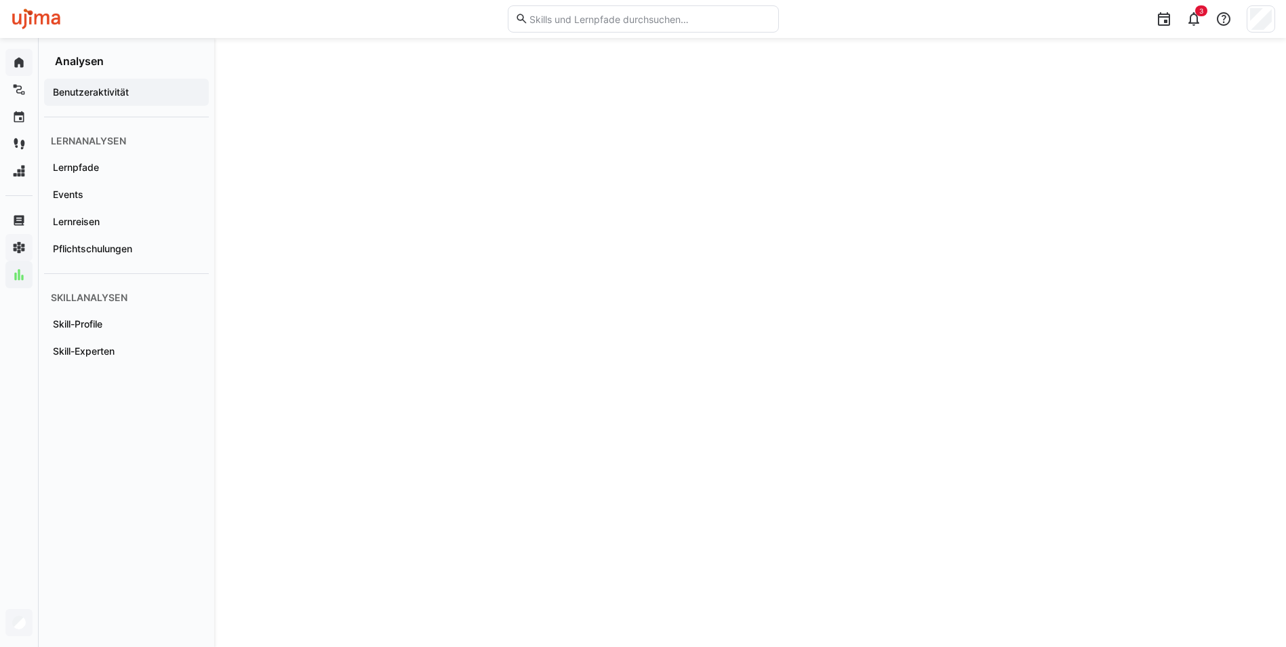
scroll to position [1274, 0]
click at [0, 0] on app-navigation-label "Pflichtschulungen" at bounding box center [0, 0] width 0 height 0
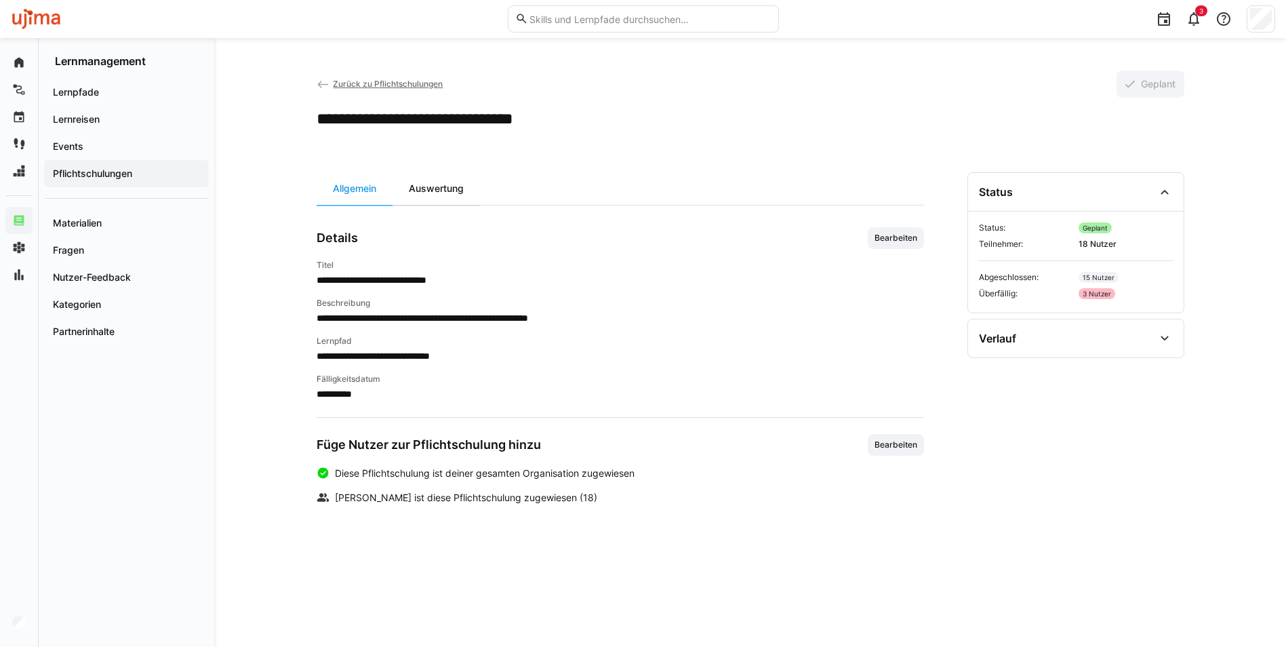
click at [439, 189] on div "Auswertung" at bounding box center [436, 188] width 87 height 33
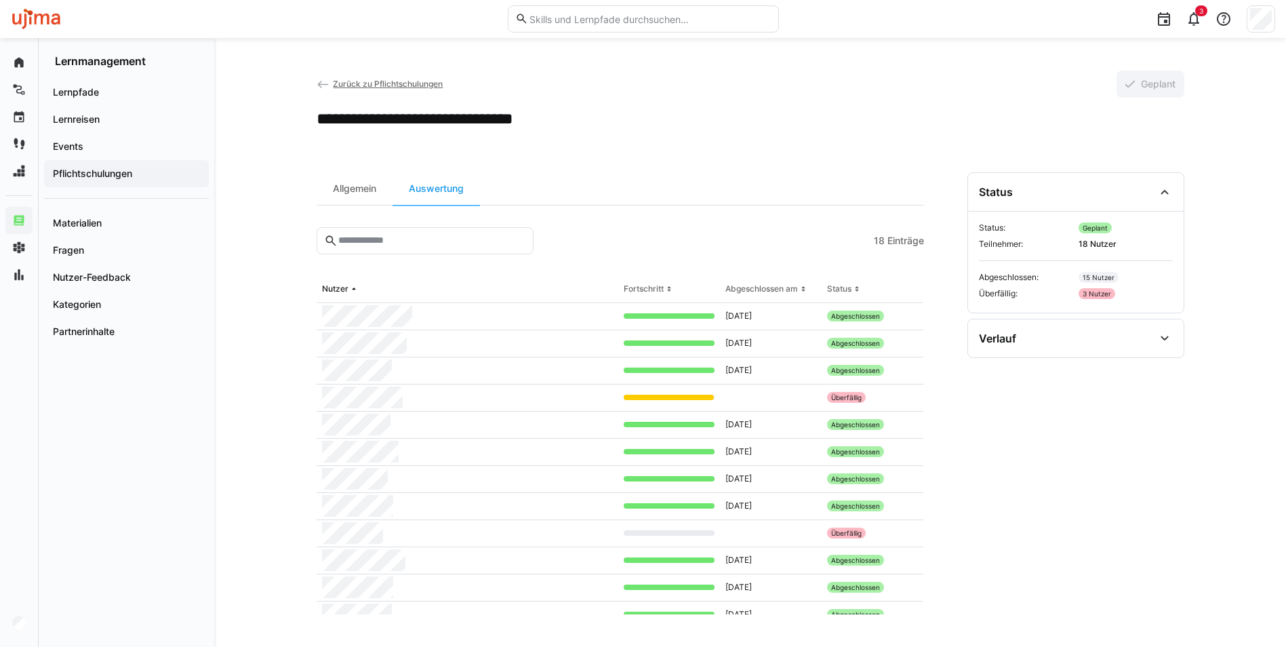
click at [683, 397] on div at bounding box center [669, 397] width 90 height 5
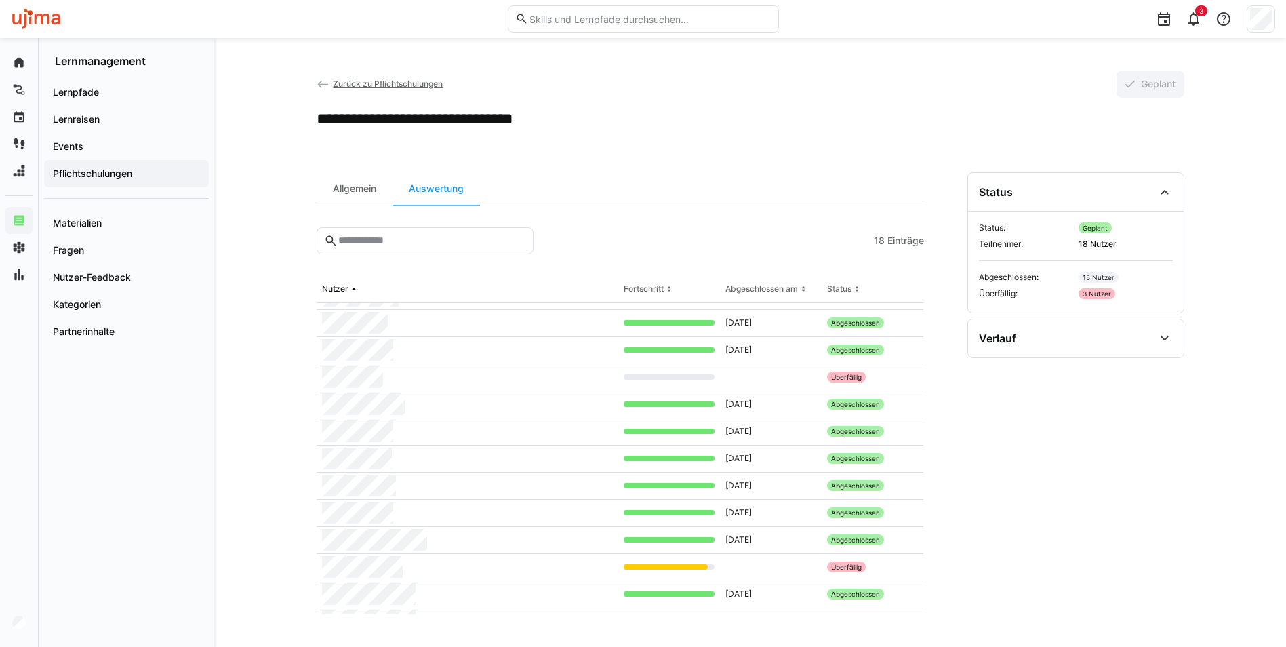
scroll to position [177, 0]
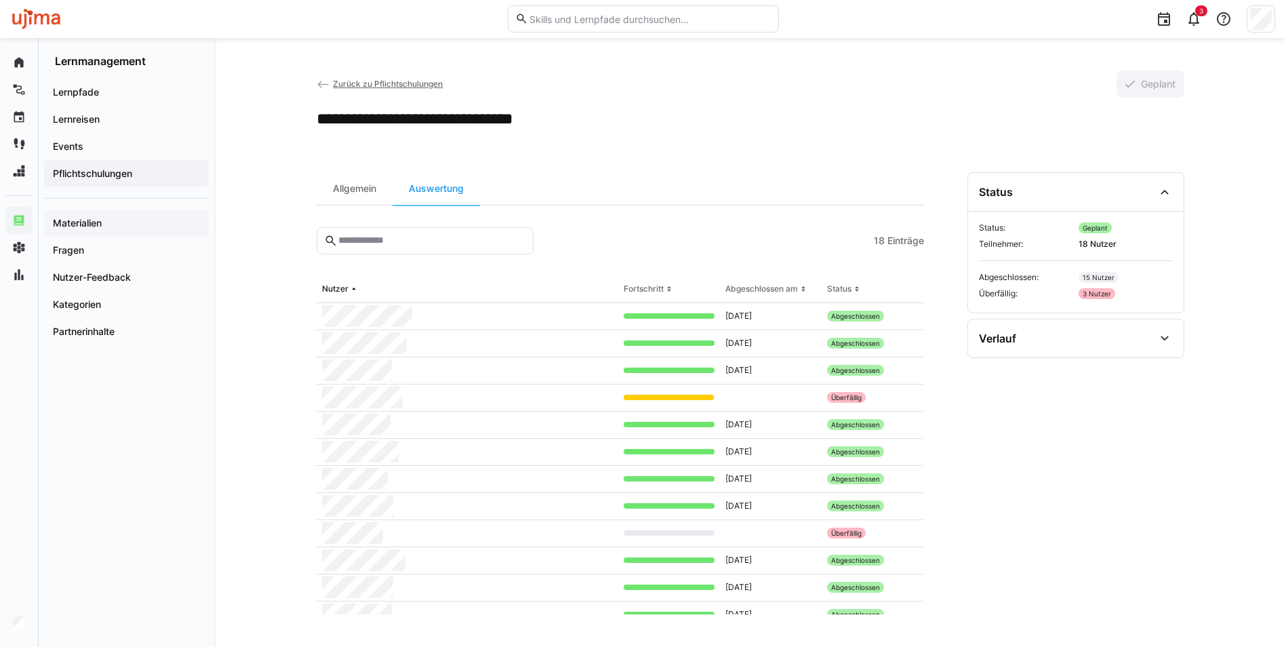
click at [0, 0] on app-navigation-label "Materialien" at bounding box center [0, 0] width 0 height 0
drag, startPoint x: 711, startPoint y: 399, endPoint x: 771, endPoint y: 398, distance: 59.7
click at [0, 0] on tr "Überfällig" at bounding box center [0, 0] width 0 height 0
drag, startPoint x: 711, startPoint y: 400, endPoint x: 636, endPoint y: 399, distance: 75.3
click at [639, 399] on div at bounding box center [669, 397] width 102 height 27
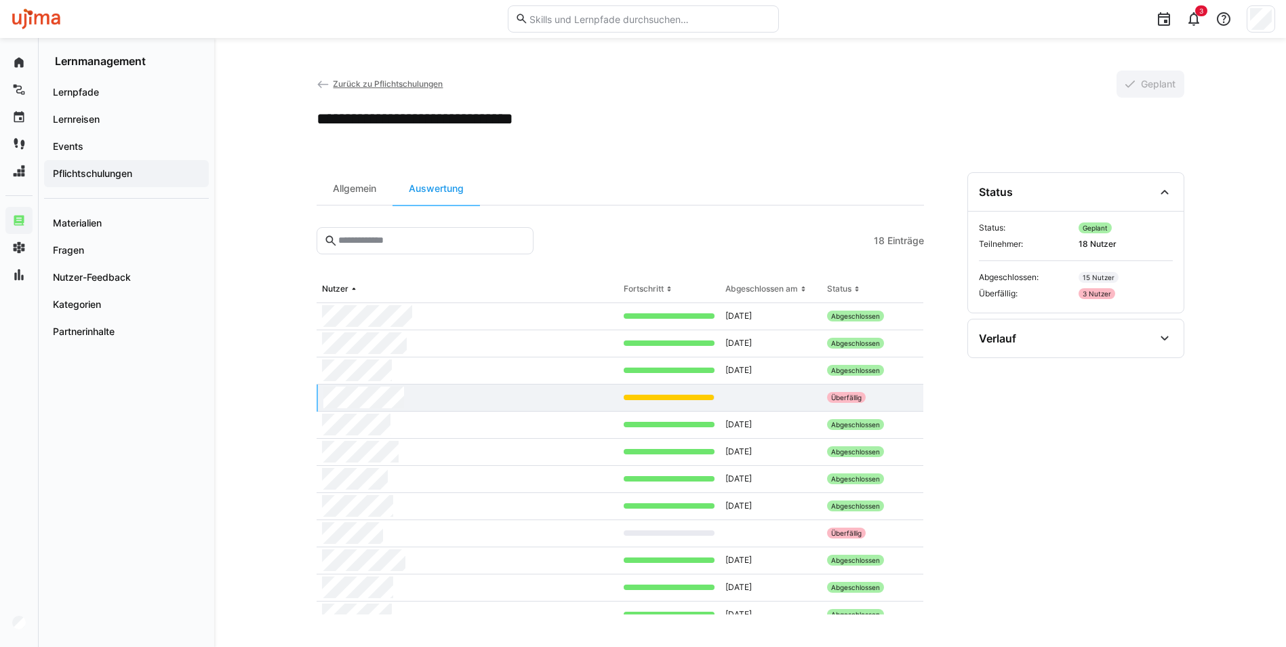
click at [244, 290] on div "**********" at bounding box center [750, 342] width 1072 height 609
click at [125, 163] on div "Pflichtschulungen" at bounding box center [126, 173] width 165 height 27
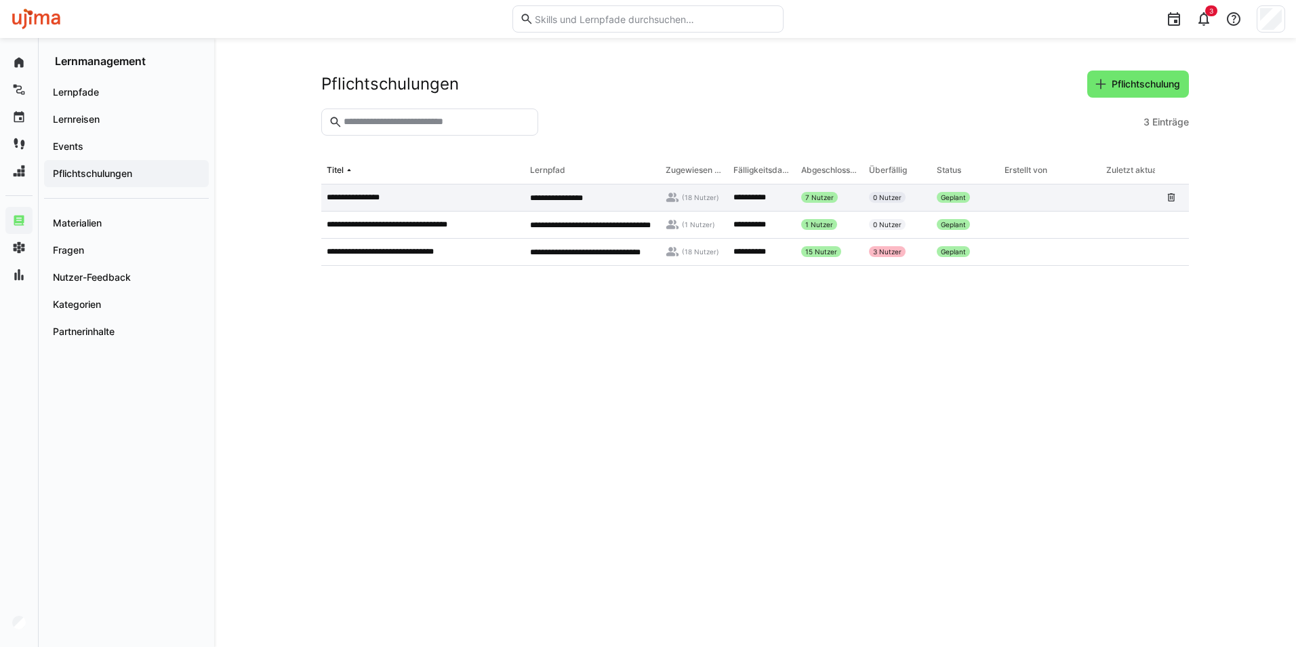
click at [376, 199] on p "**********" at bounding box center [360, 197] width 66 height 11
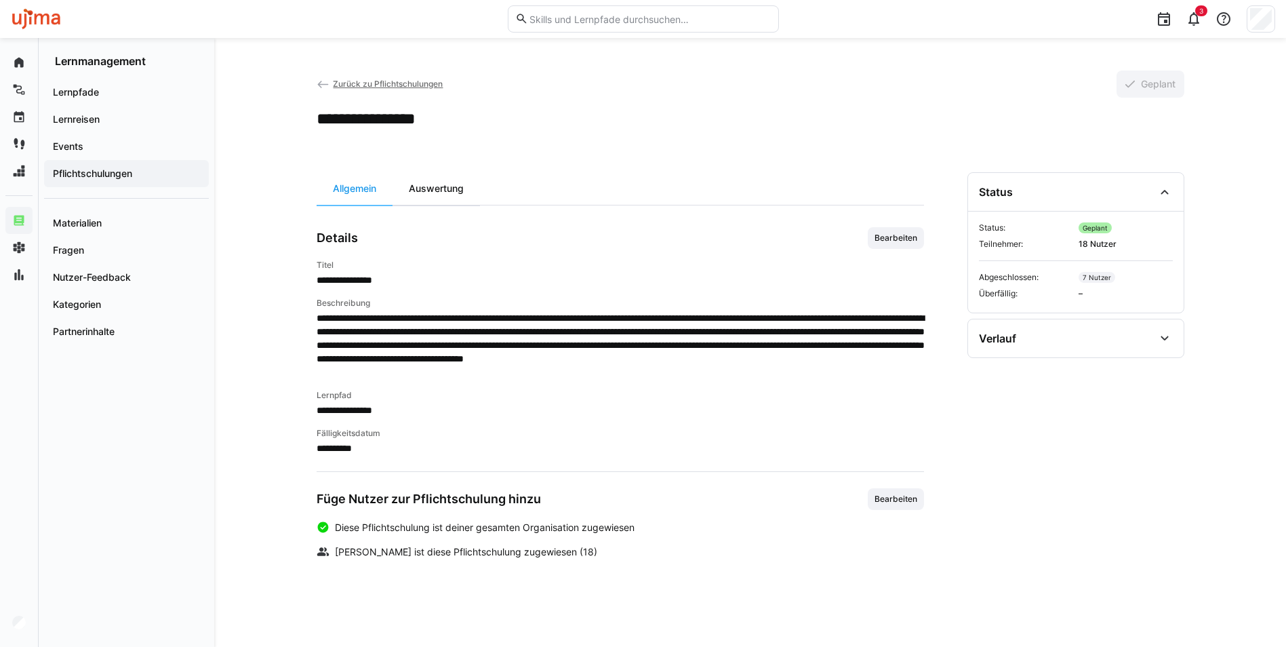
click at [437, 191] on div "Auswertung" at bounding box center [436, 188] width 87 height 33
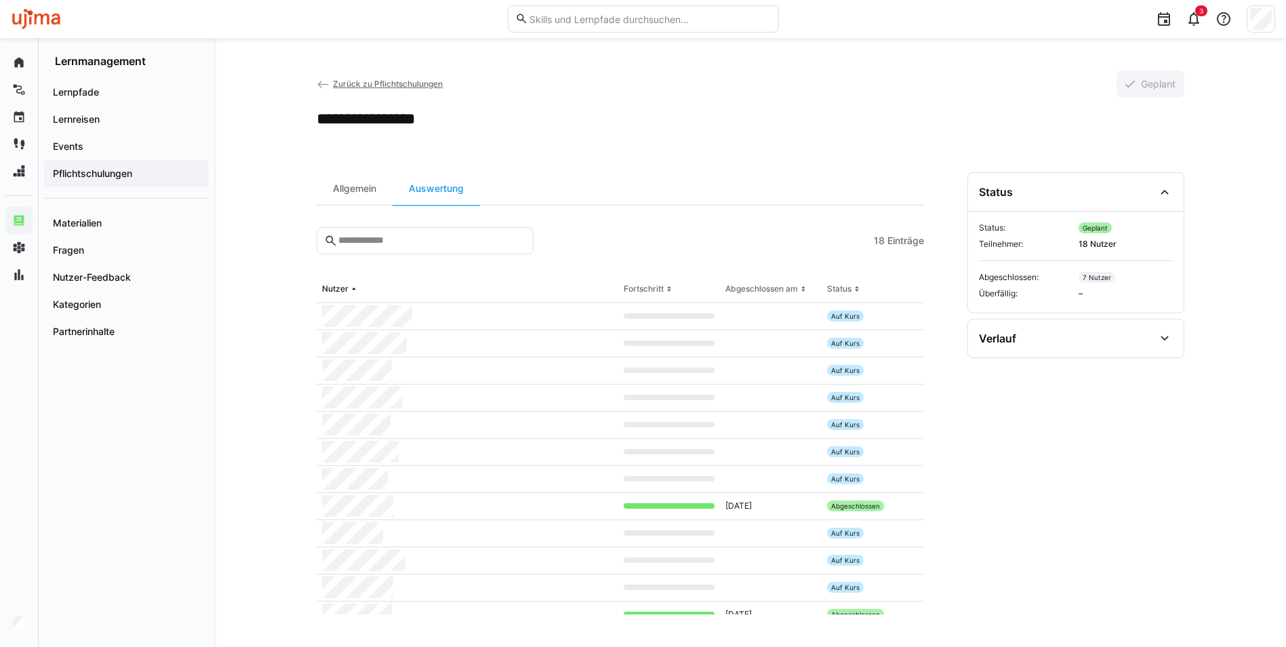
click at [247, 332] on div "**********" at bounding box center [750, 342] width 1072 height 609
